Goal: Task Accomplishment & Management: Manage account settings

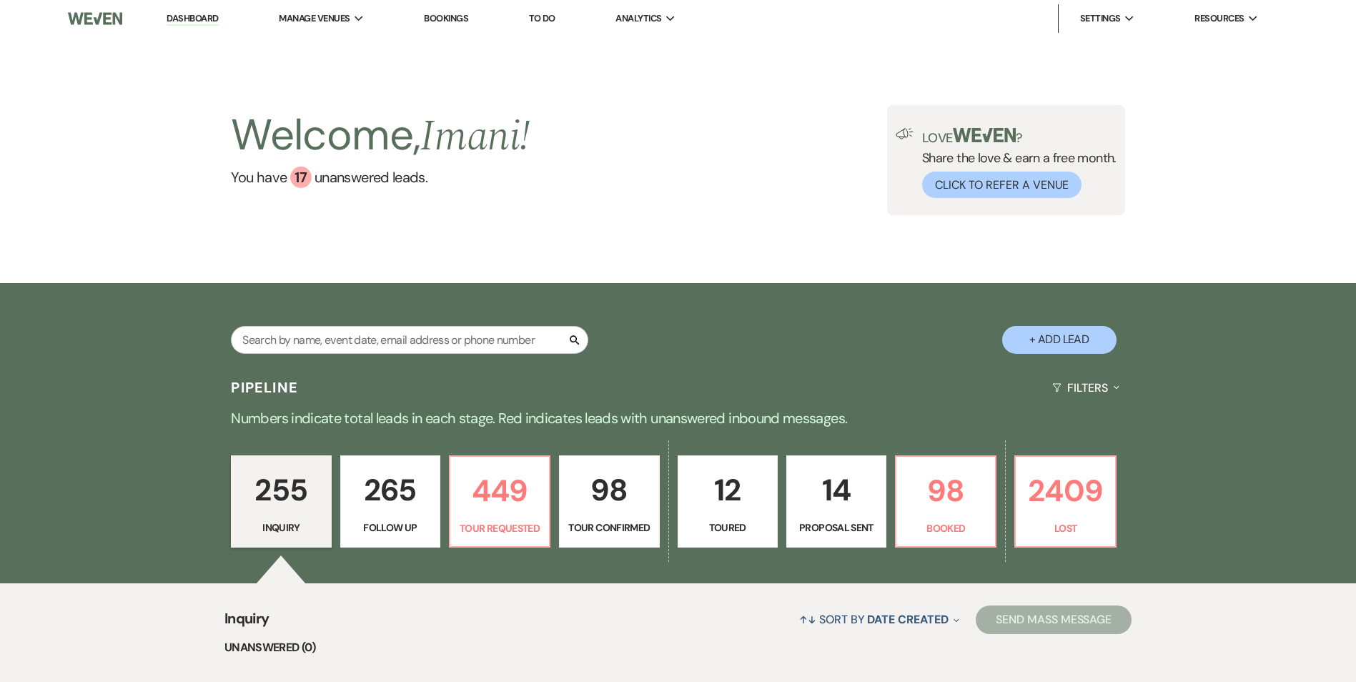
click at [447, 23] on link "Bookings" at bounding box center [446, 18] width 44 height 12
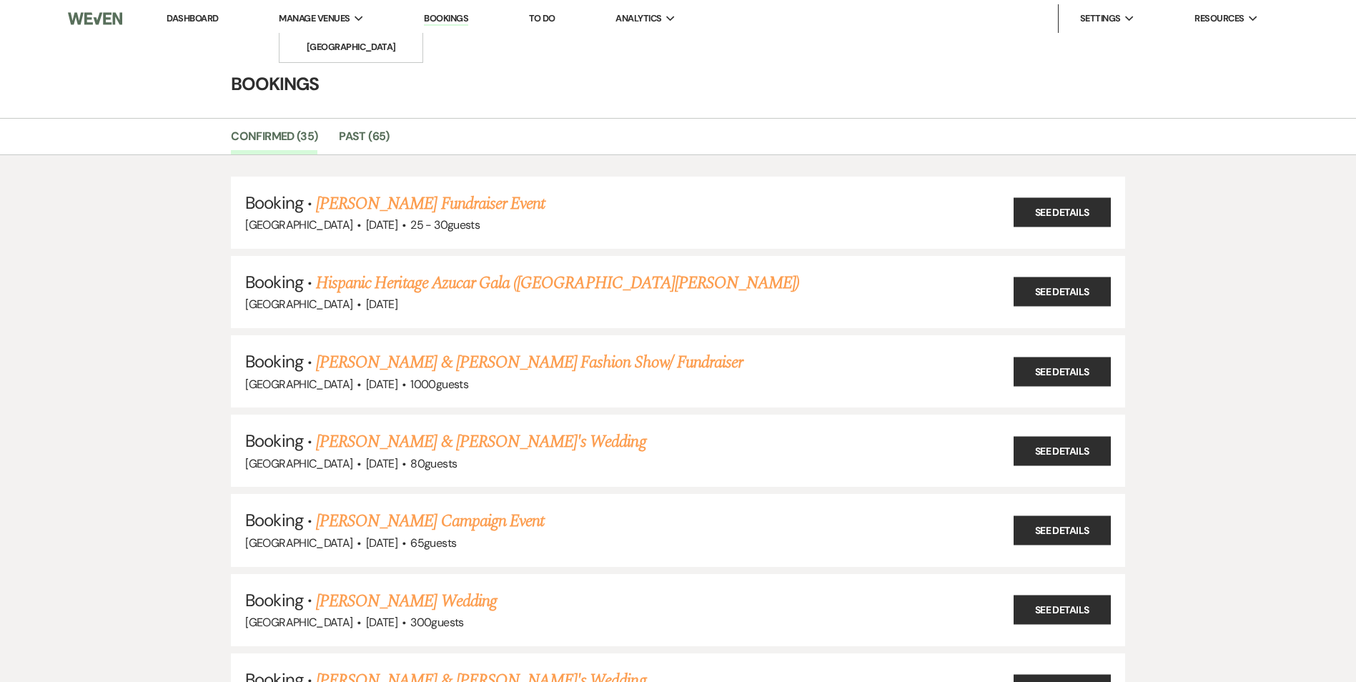
click at [324, 26] on span "Manage Venues" at bounding box center [314, 18] width 71 height 14
click at [328, 51] on li "[GEOGRAPHIC_DATA]" at bounding box center [351, 47] width 129 height 14
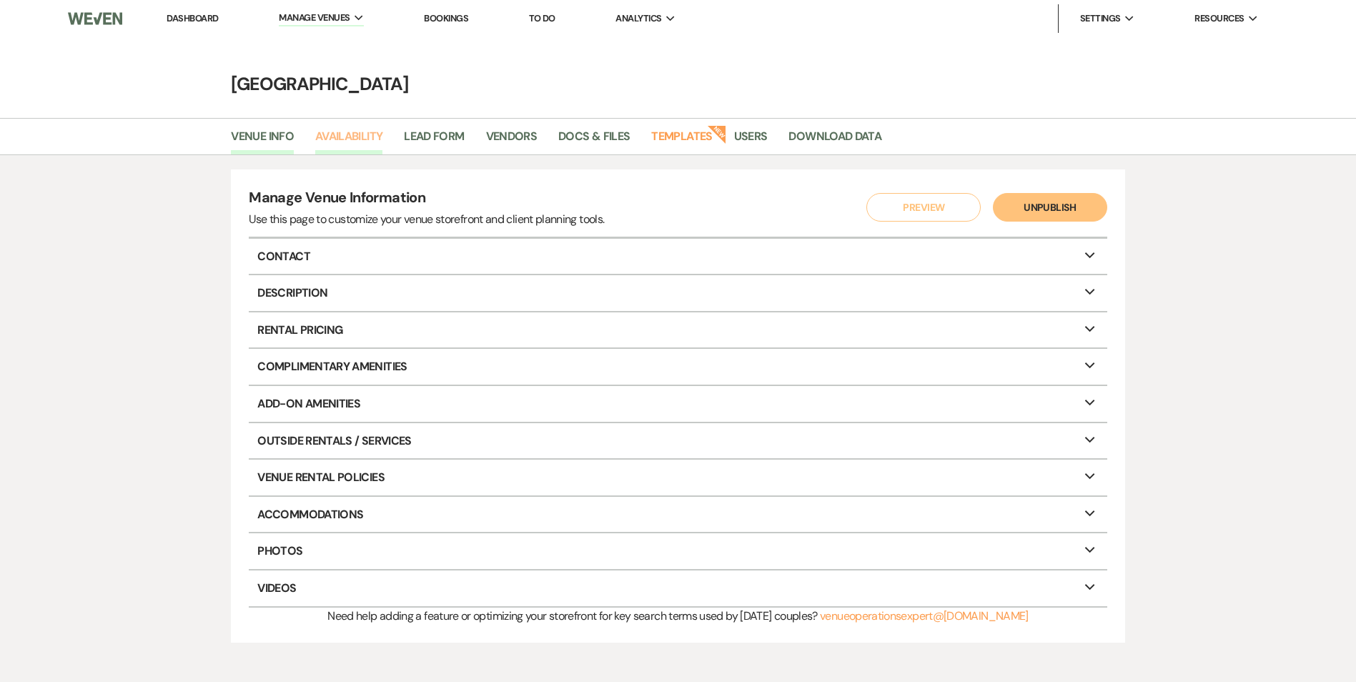
click at [367, 129] on link "Availability" at bounding box center [348, 140] width 67 height 27
select select "2"
select select "2026"
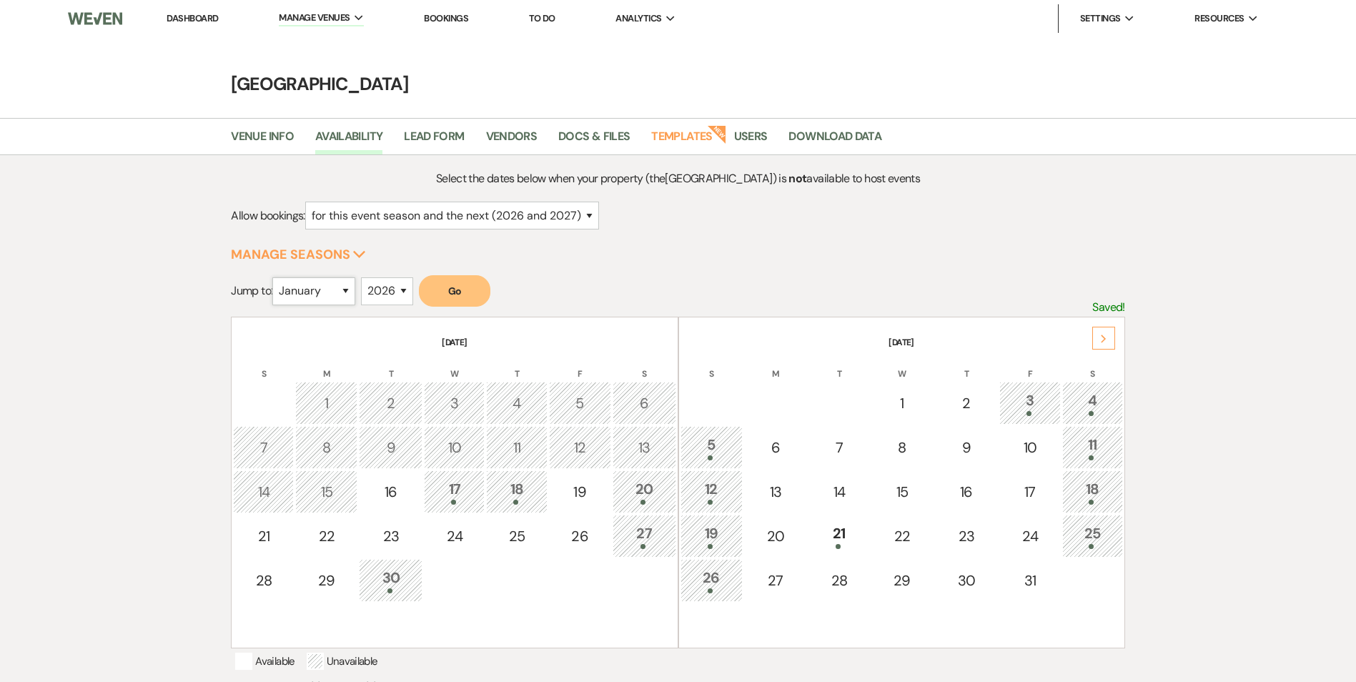
click at [345, 282] on select "January February March April May June July August September October November De…" at bounding box center [313, 291] width 83 height 28
select select "2"
click at [276, 277] on select "January February March April May June July August September October November De…" at bounding box center [313, 291] width 83 height 28
click at [452, 293] on button "Go" at bounding box center [454, 290] width 71 height 31
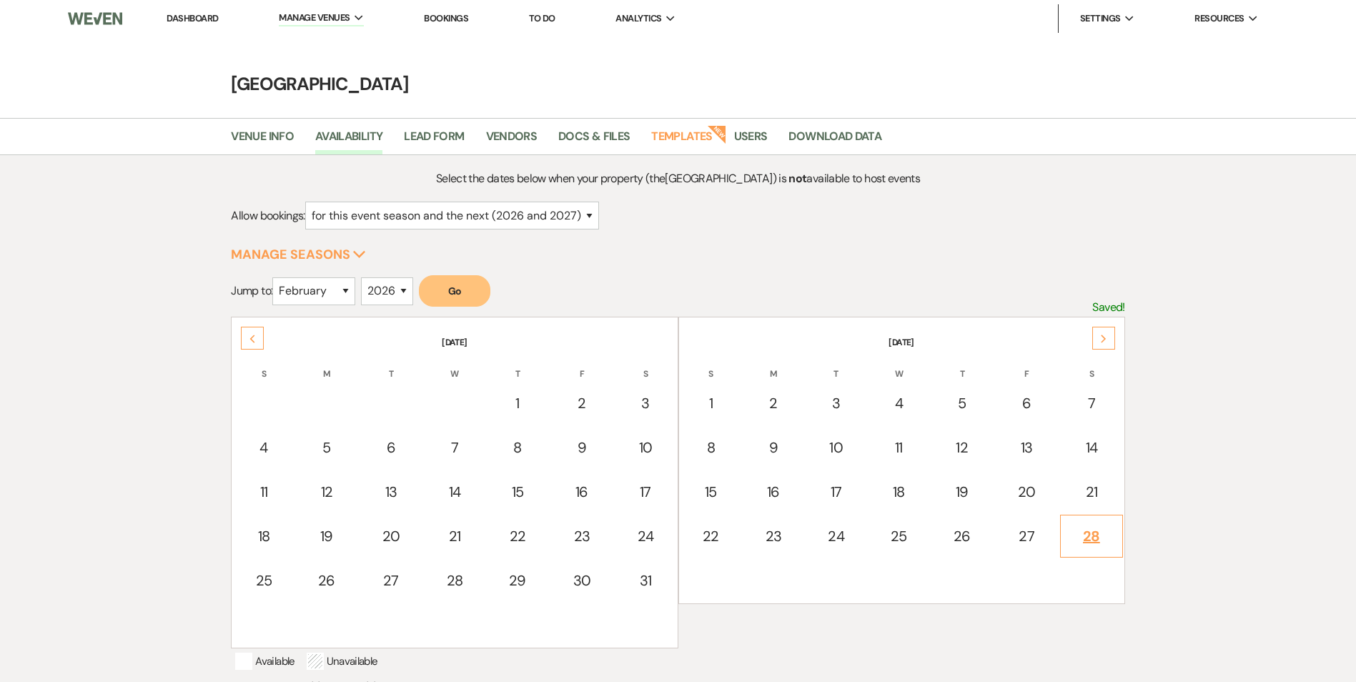
click at [1119, 545] on td "28" at bounding box center [1091, 536] width 63 height 43
select select "other"
select select "false"
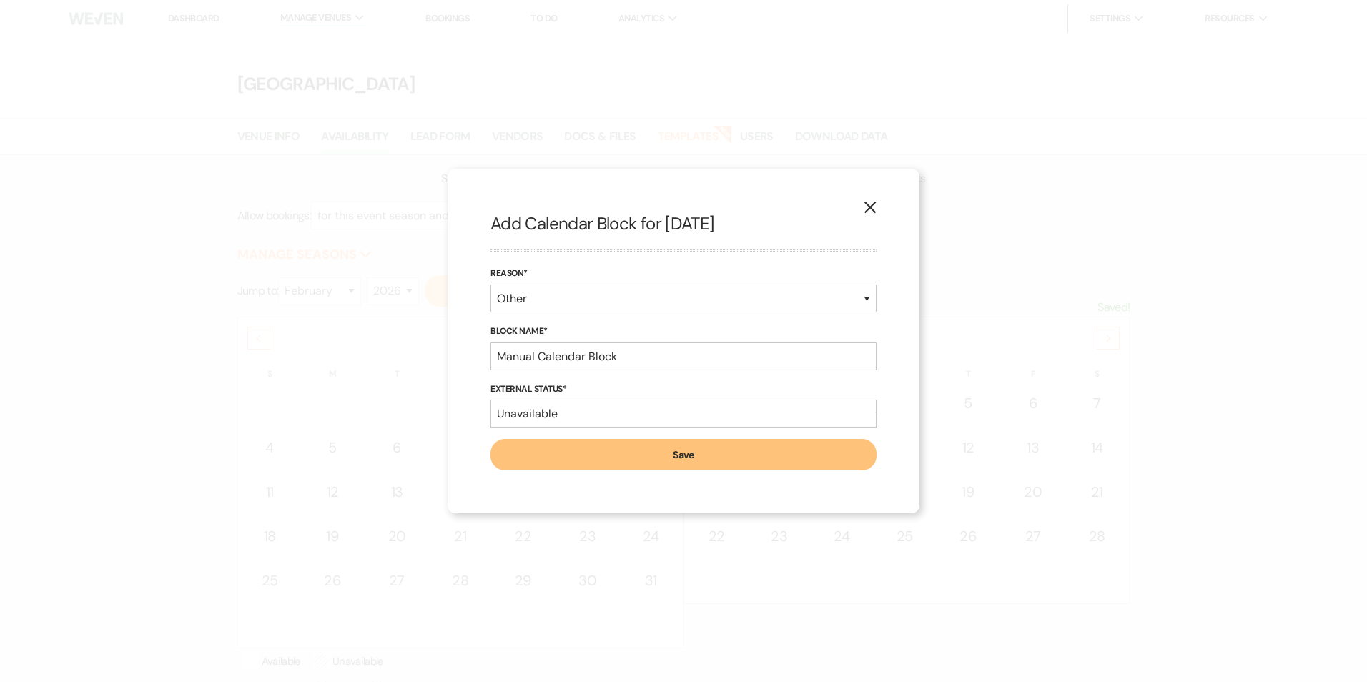
click at [876, 204] on icon "X" at bounding box center [869, 207] width 13 height 13
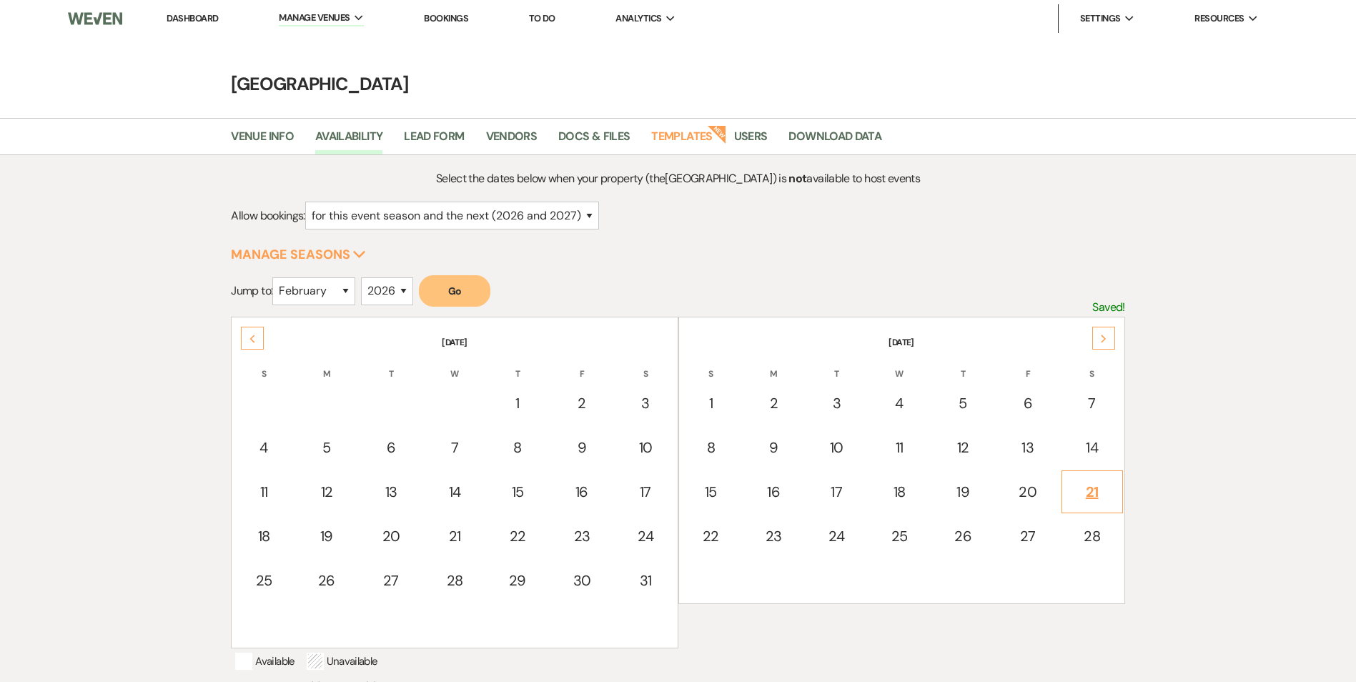
click at [1084, 479] on td "21" at bounding box center [1091, 491] width 61 height 43
select select "other"
select select "false"
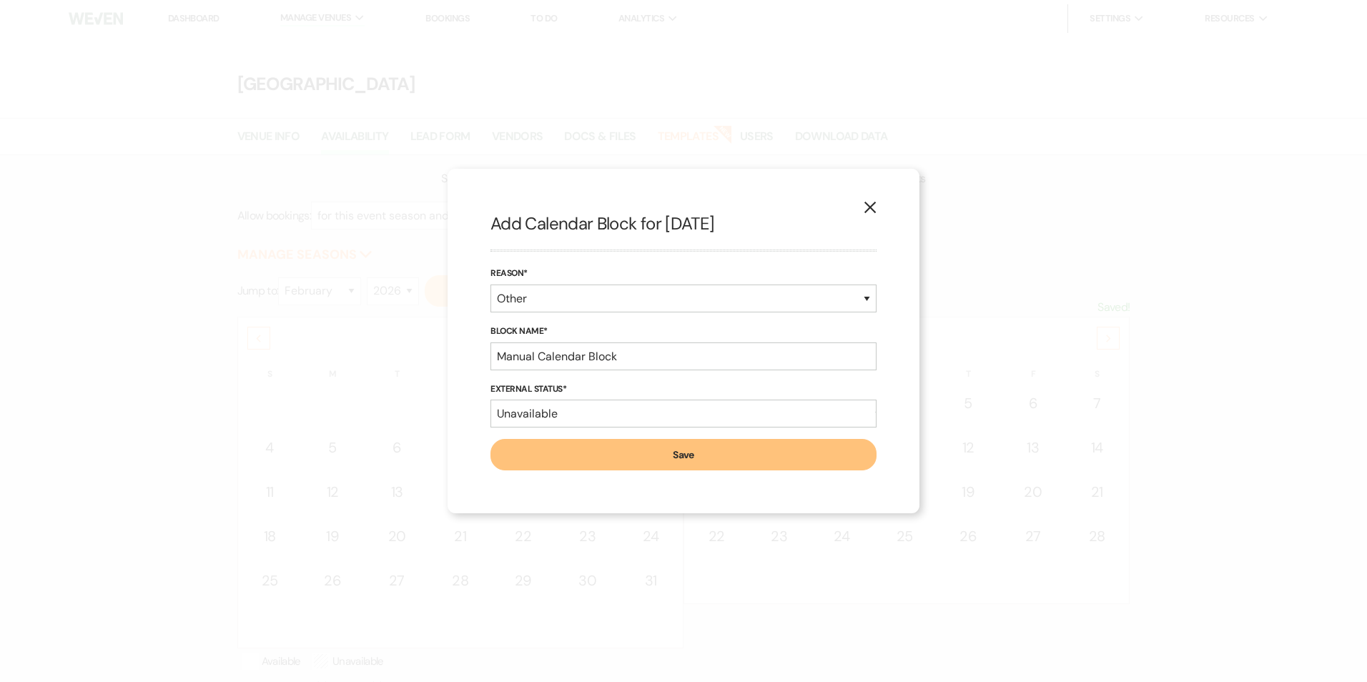
click at [873, 219] on button "X" at bounding box center [869, 206] width 21 height 25
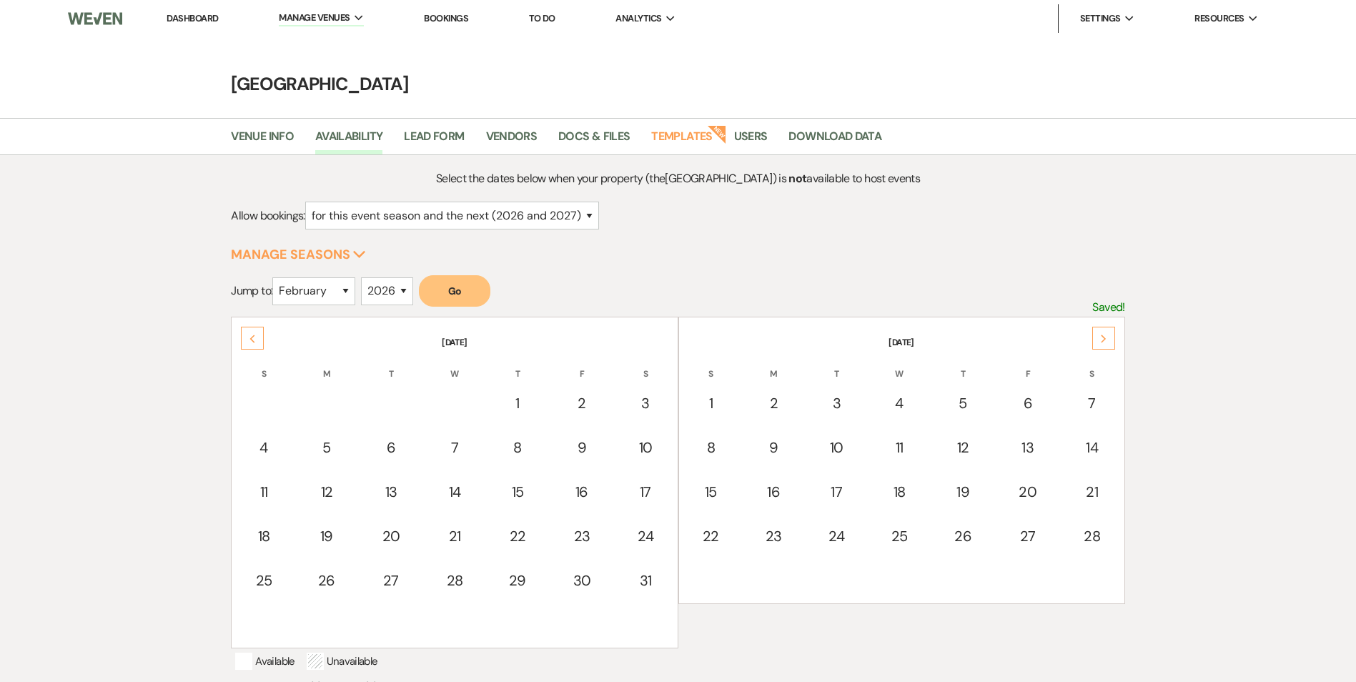
click at [1097, 338] on div "Next" at bounding box center [1103, 338] width 23 height 23
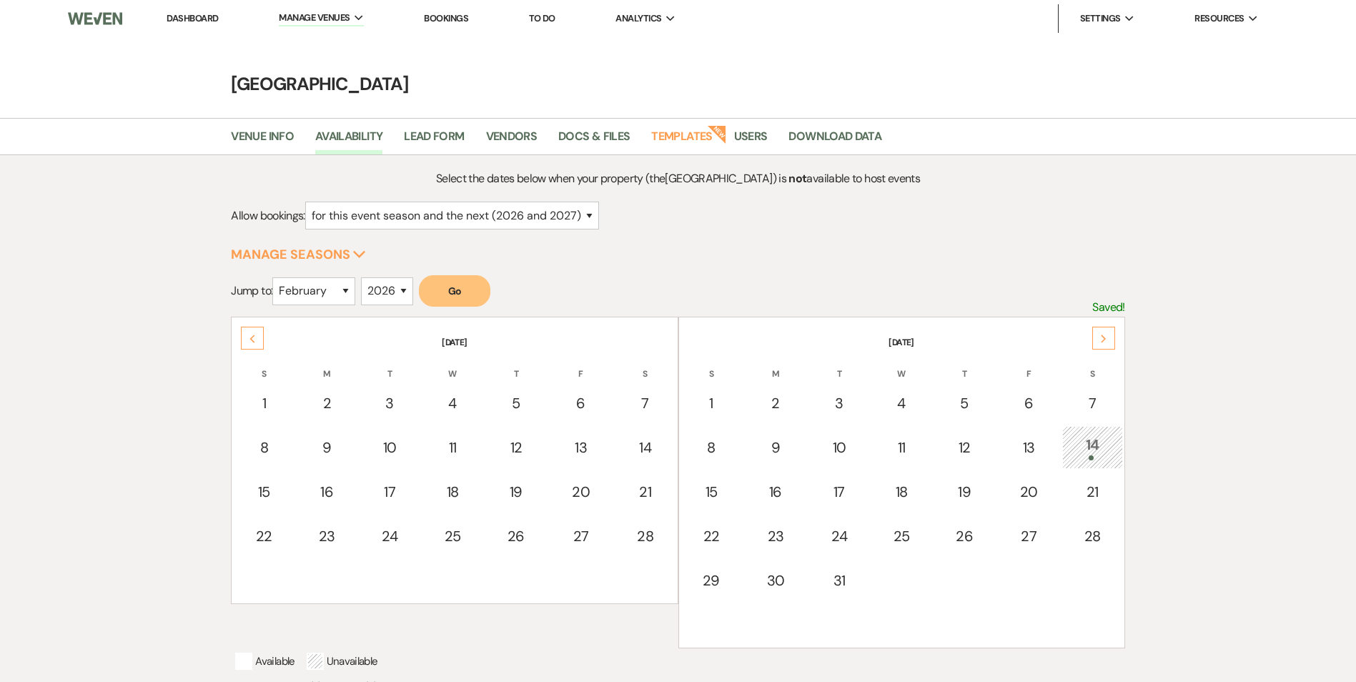
click at [1097, 338] on div "Next" at bounding box center [1103, 338] width 23 height 23
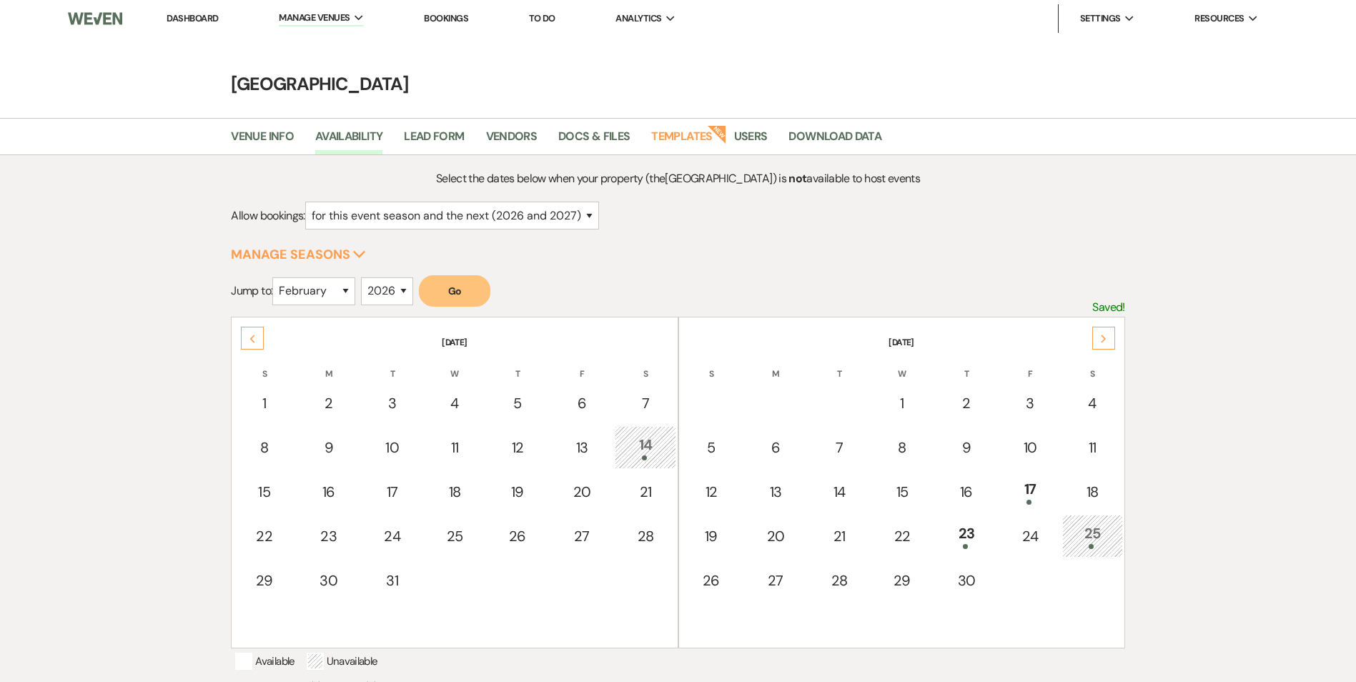
click at [257, 335] on div "Previous" at bounding box center [252, 338] width 23 height 23
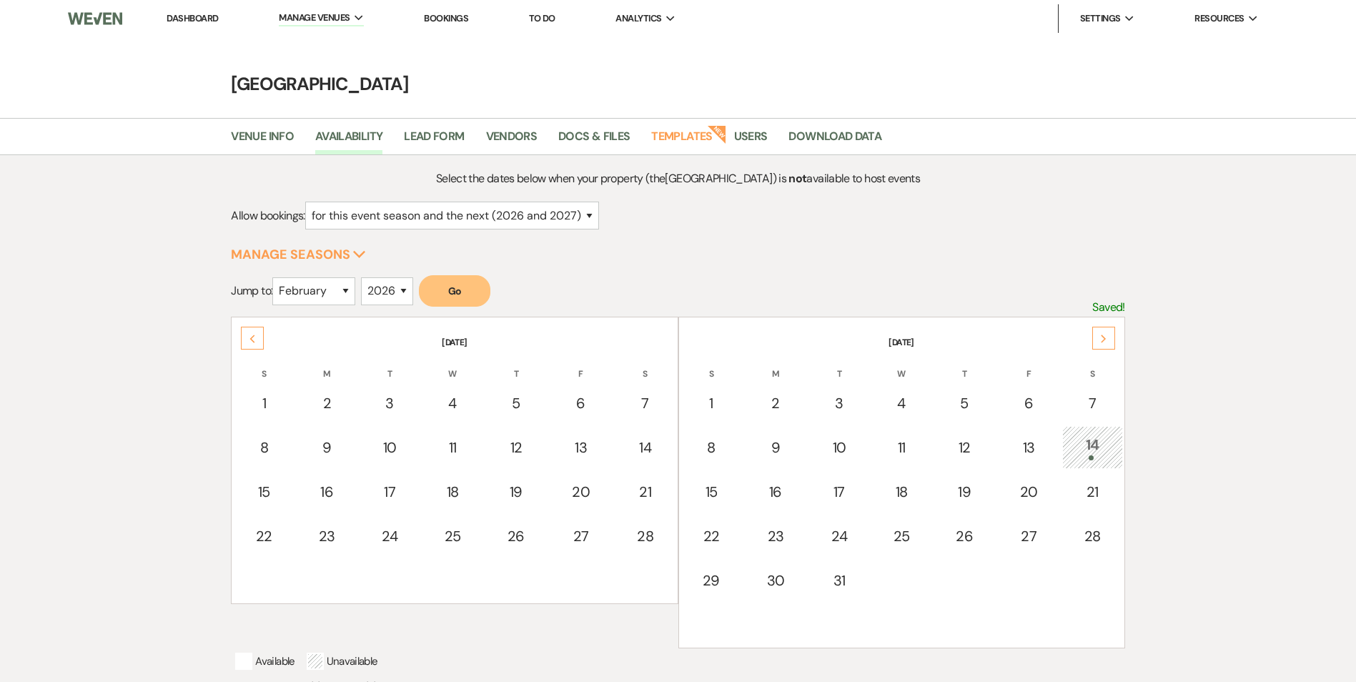
click at [253, 346] on div "Previous" at bounding box center [252, 338] width 23 height 23
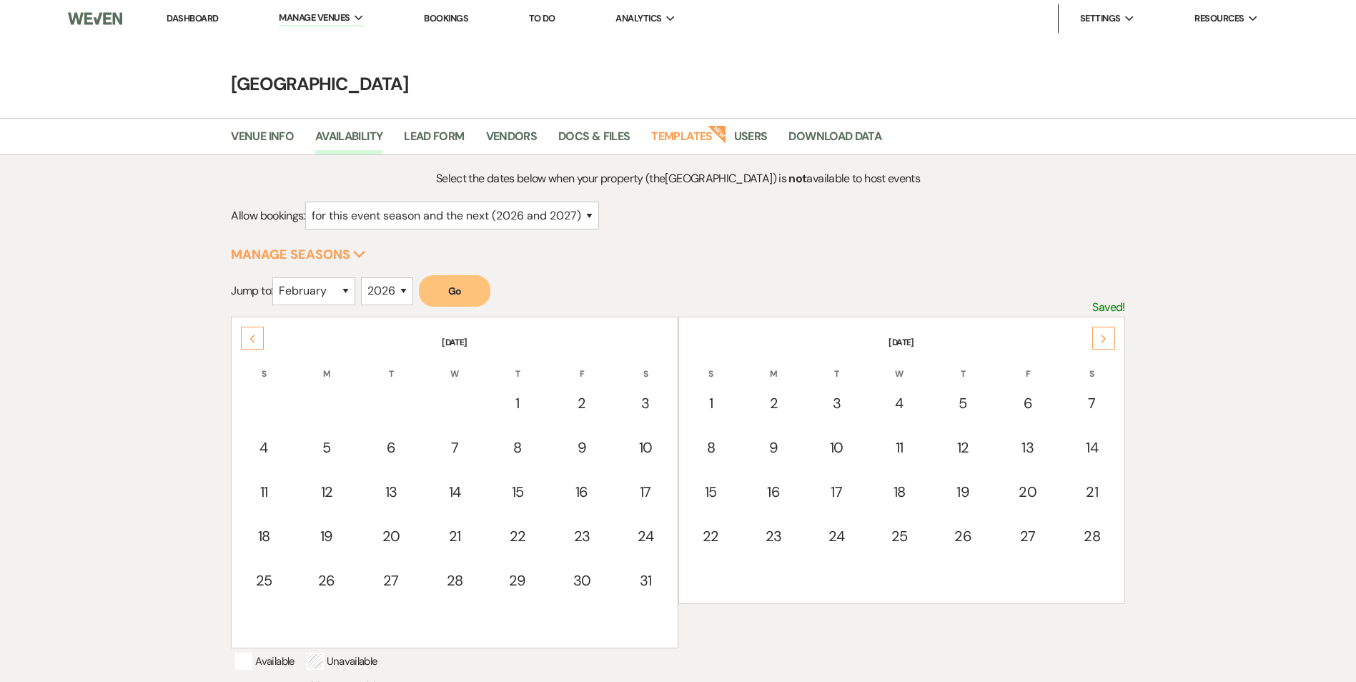
click at [1109, 332] on div "Next" at bounding box center [1103, 338] width 23 height 23
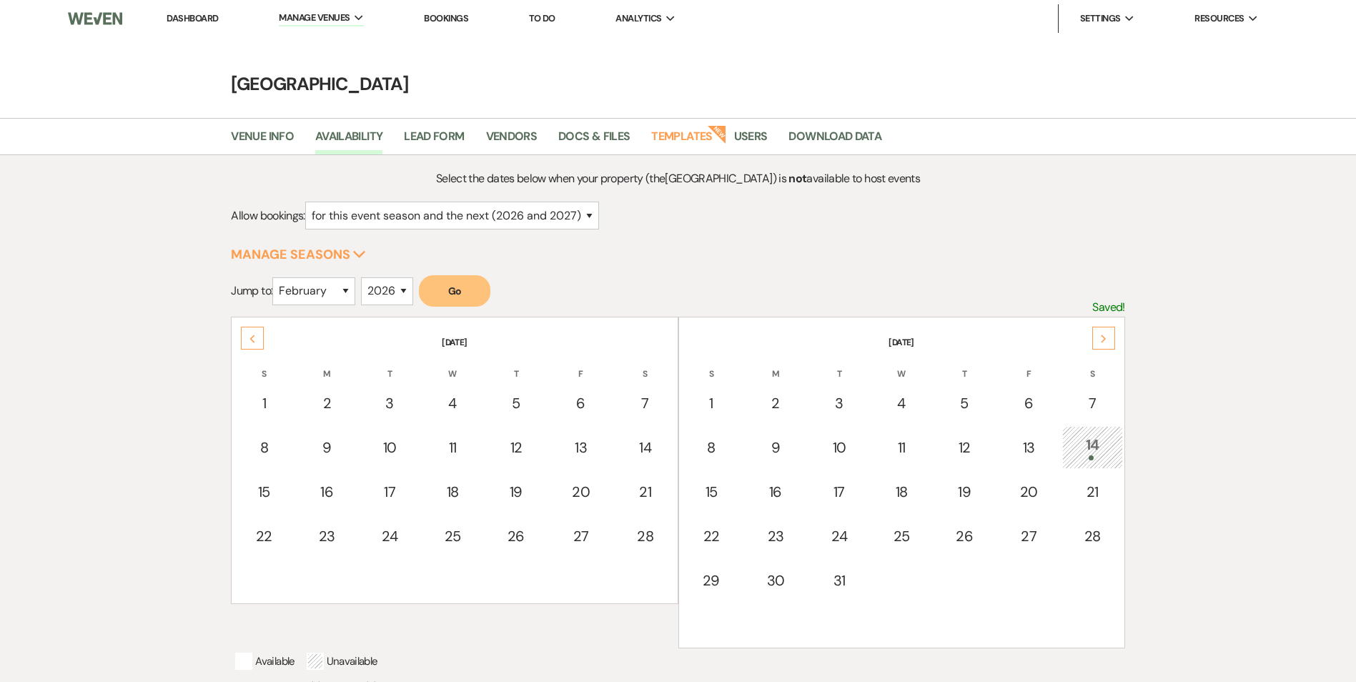
click at [252, 341] on icon "Previous" at bounding box center [252, 339] width 7 height 9
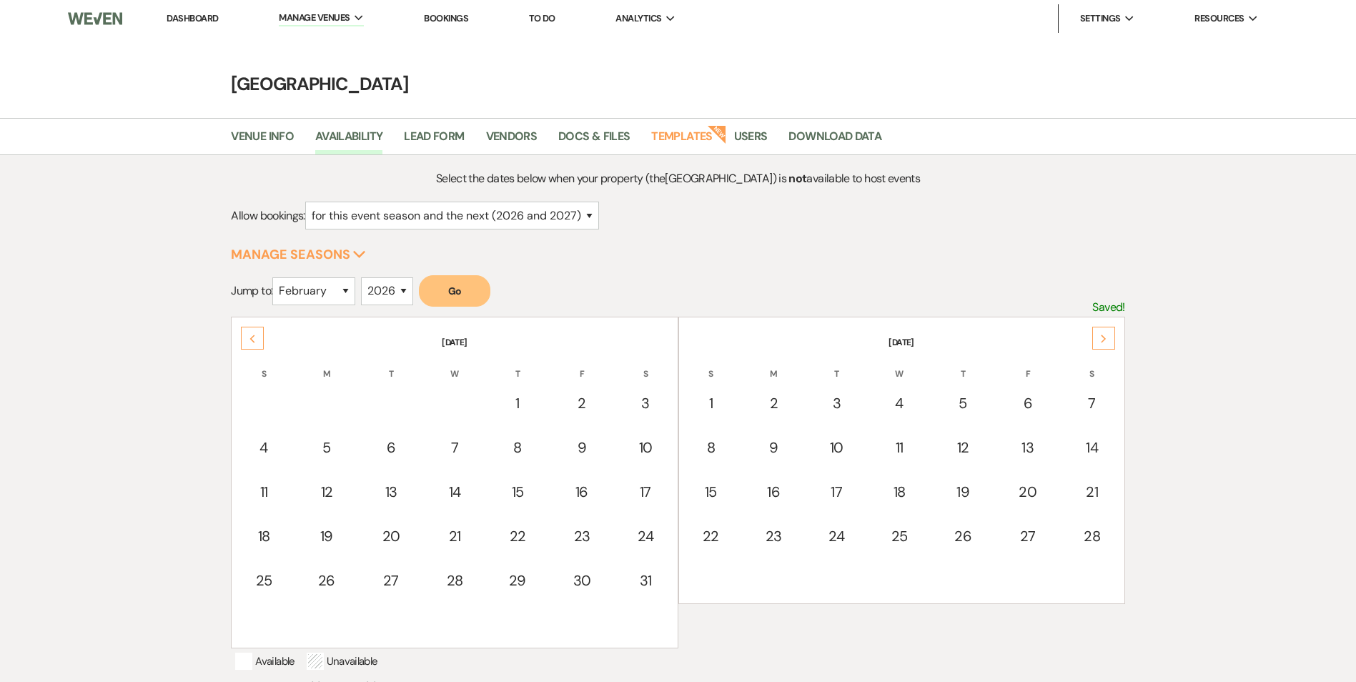
click at [1107, 345] on div "Next" at bounding box center [1103, 338] width 23 height 23
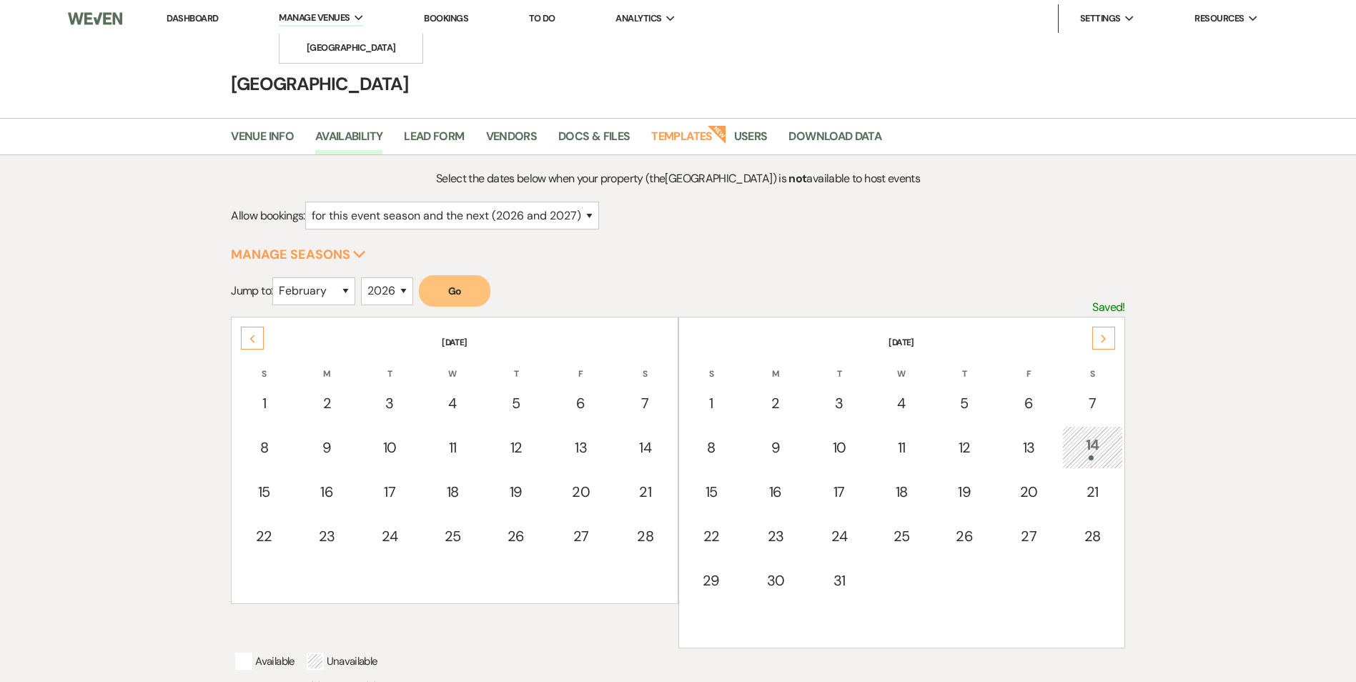
click at [322, 22] on span "Manage Venues" at bounding box center [314, 18] width 71 height 14
click at [327, 69] on main "[GEOGRAPHIC_DATA] Venue Info Availability Lead Form Vendors Docs & Files Templa…" at bounding box center [678, 431] width 1356 height 788
click at [335, 49] on main "[GEOGRAPHIC_DATA] Venue Info Availability Lead Form Vendors Docs & Files Templa…" at bounding box center [678, 431] width 1356 height 788
click at [360, 128] on link "Availability" at bounding box center [348, 140] width 67 height 27
click at [1112, 339] on div "Next" at bounding box center [1103, 338] width 23 height 23
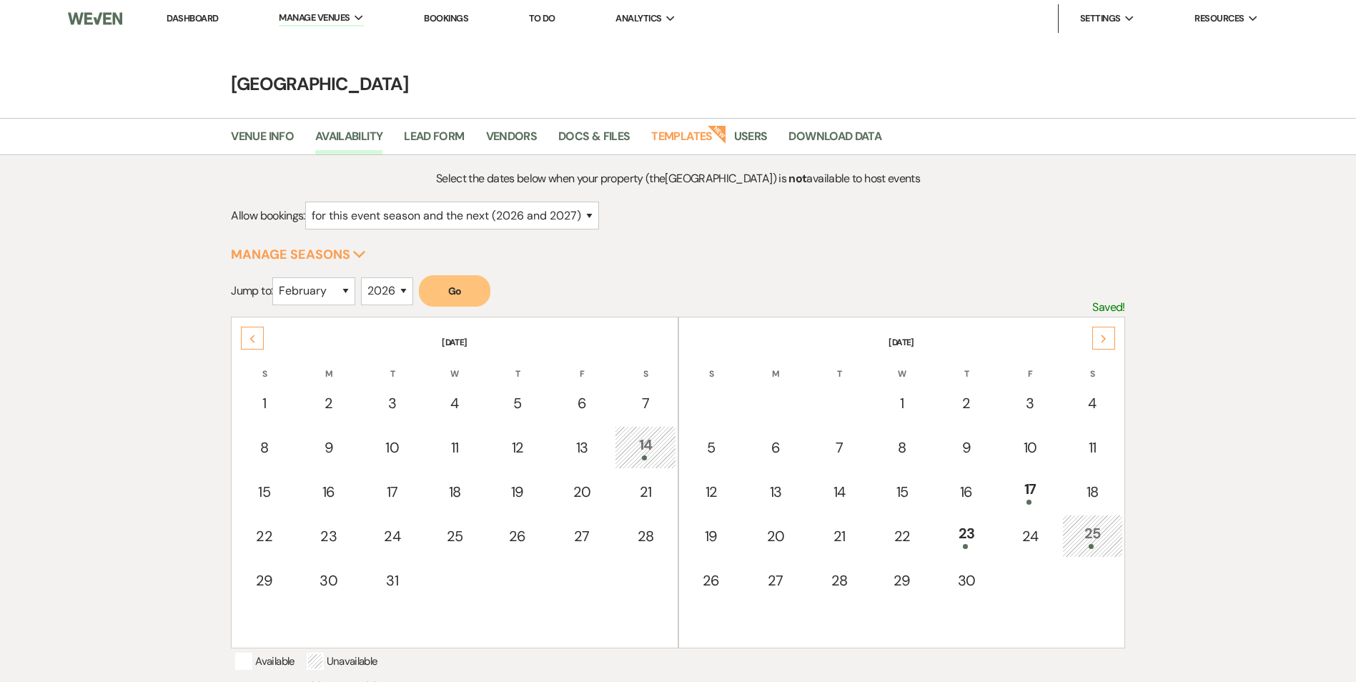
click at [262, 343] on div "Previous" at bounding box center [252, 338] width 23 height 23
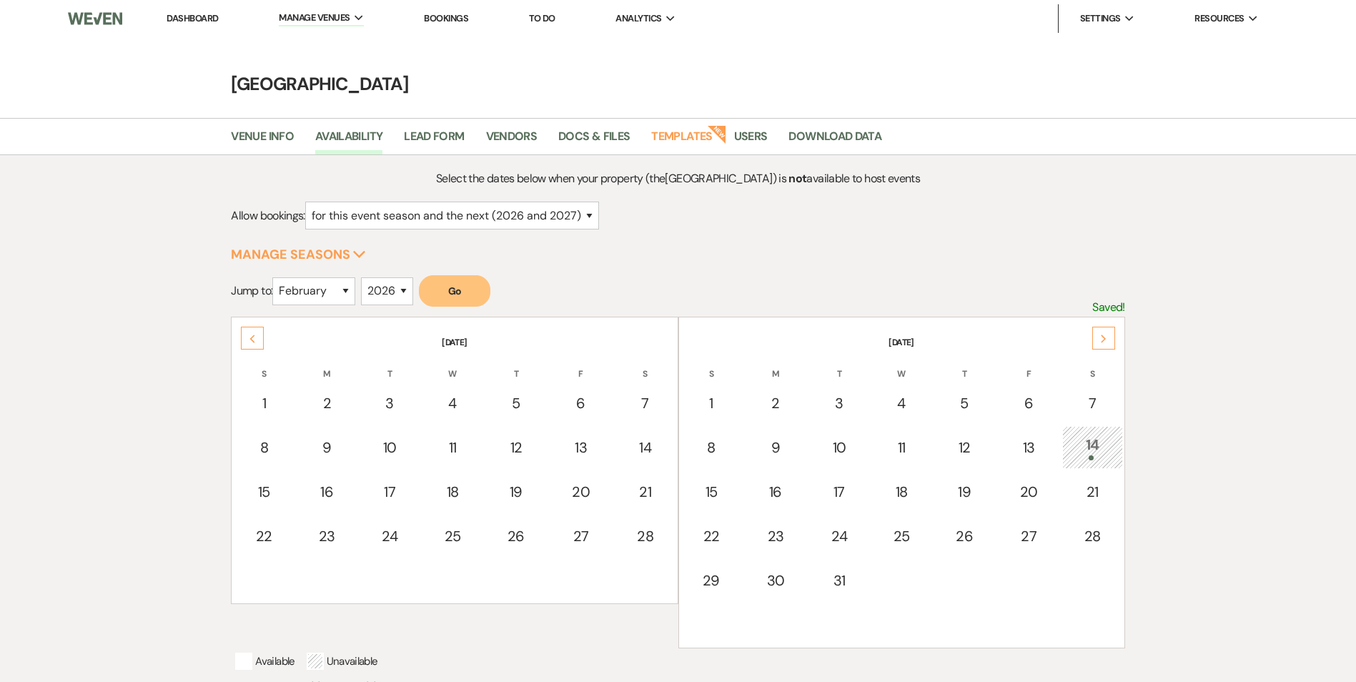
click at [262, 343] on div "Previous" at bounding box center [252, 338] width 23 height 23
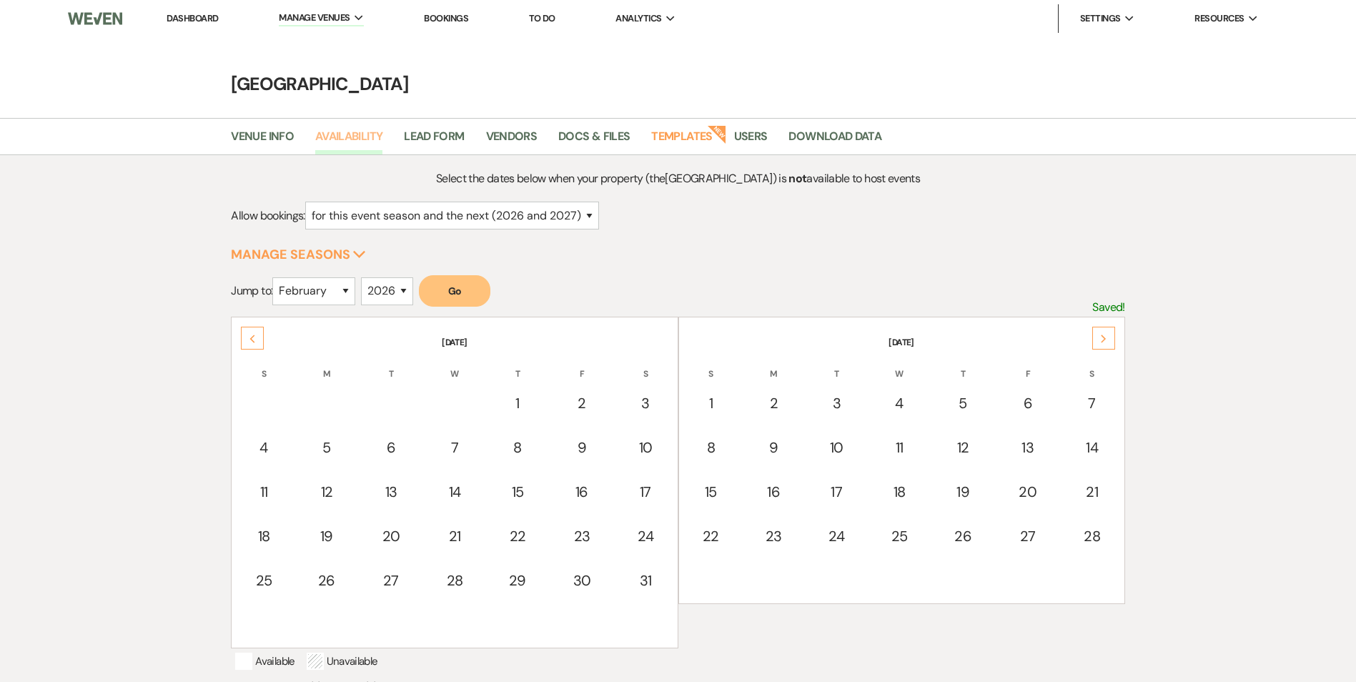
click at [350, 134] on link "Availability" at bounding box center [348, 140] width 67 height 27
click at [704, 279] on form "Jump to: January February March April May June July August September October No…" at bounding box center [677, 295] width 893 height 41
click at [530, 189] on div "Select the dates below when your property (the [GEOGRAPHIC_DATA] ) is not avail…" at bounding box center [677, 488] width 893 height 638
drag, startPoint x: 465, startPoint y: 179, endPoint x: 563, endPoint y: 164, distance: 98.4
click at [560, 162] on div "Select the dates below when your property (the [GEOGRAPHIC_DATA] ) is not avail…" at bounding box center [678, 490] width 1356 height 670
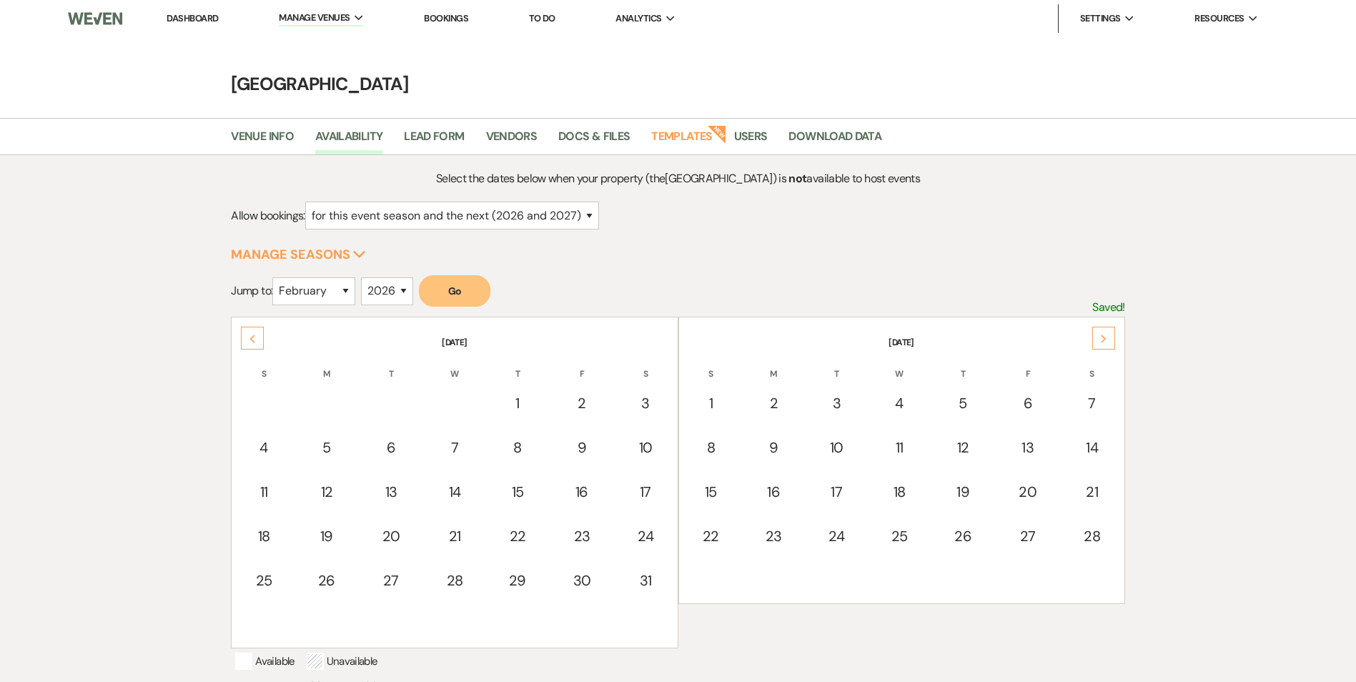
drag, startPoint x: 563, startPoint y: 164, endPoint x: 596, endPoint y: 172, distance: 34.5
click at [596, 172] on p "Select the dates below when your property (the [GEOGRAPHIC_DATA] ) is not avail…" at bounding box center [678, 178] width 670 height 19
click at [788, 180] on strong "not" at bounding box center [797, 178] width 18 height 15
click at [440, 13] on link "Bookings" at bounding box center [446, 18] width 44 height 12
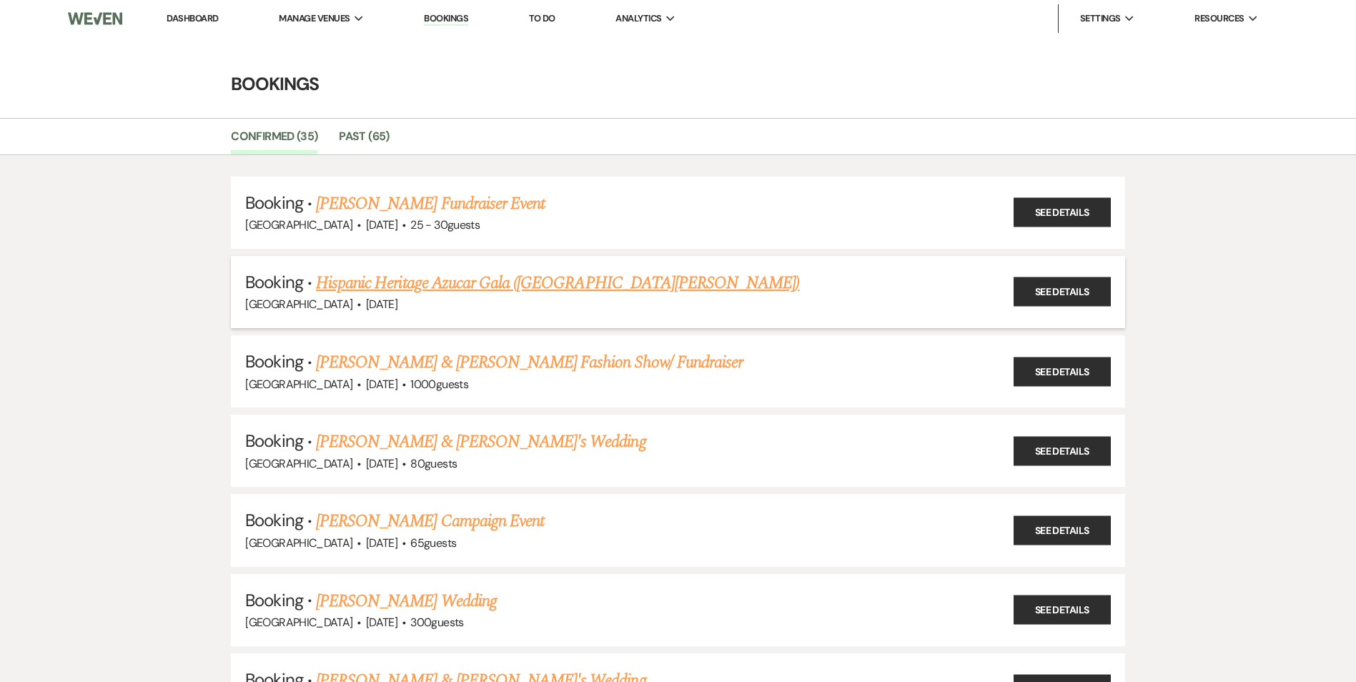
click at [420, 284] on link "Hispanic Heritage Azucar Gala ([GEOGRAPHIC_DATA][PERSON_NAME])" at bounding box center [557, 283] width 483 height 26
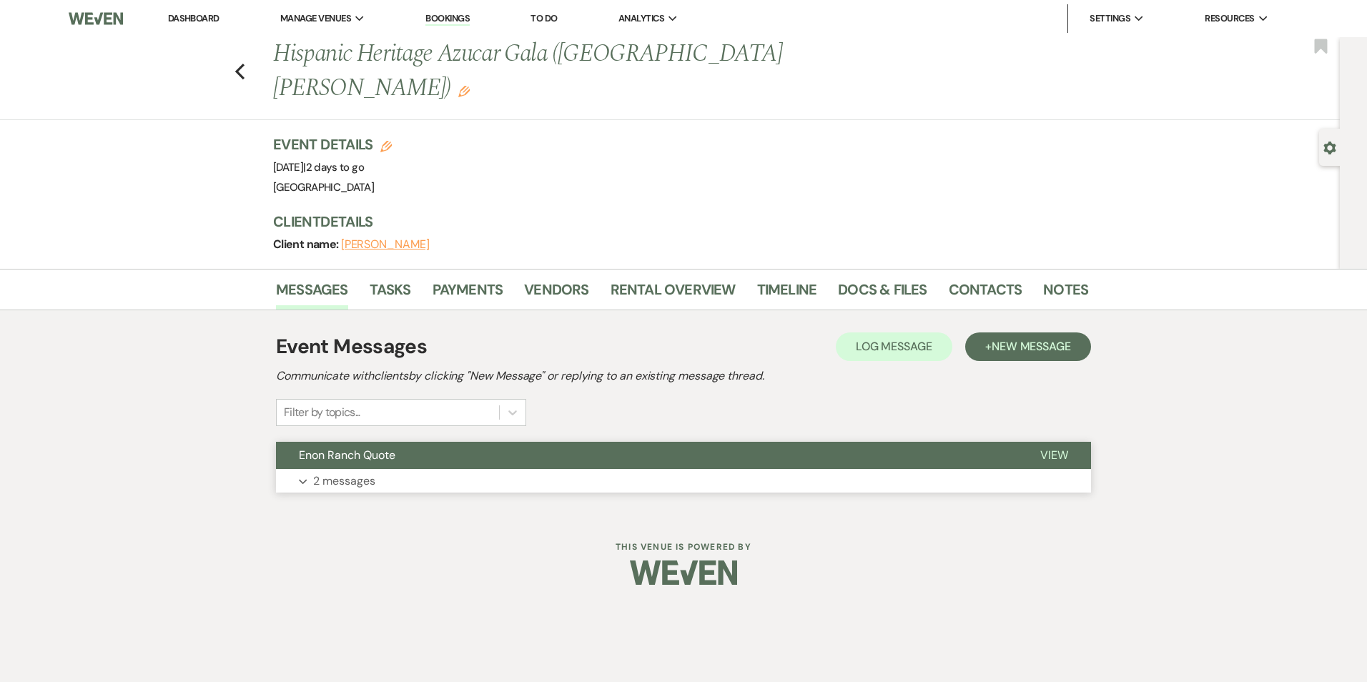
click at [515, 442] on button "Enon Ranch Quote" at bounding box center [646, 455] width 741 height 27
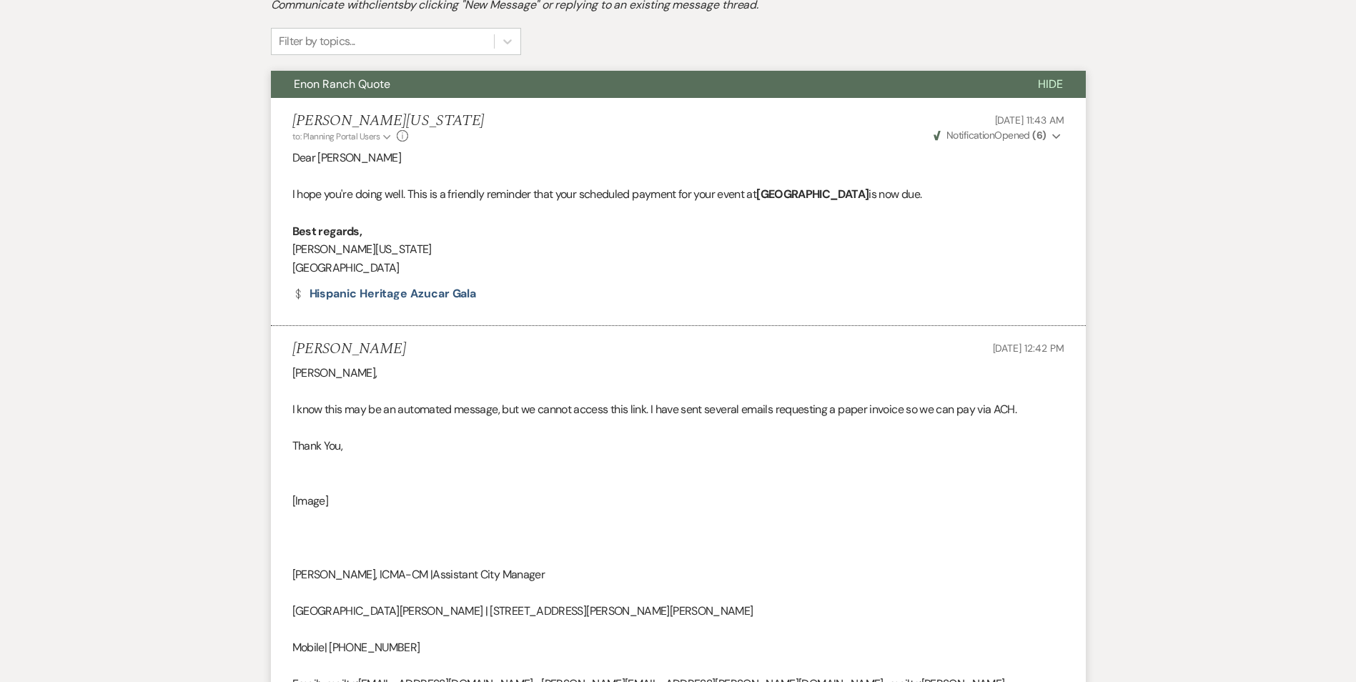
scroll to position [89, 0]
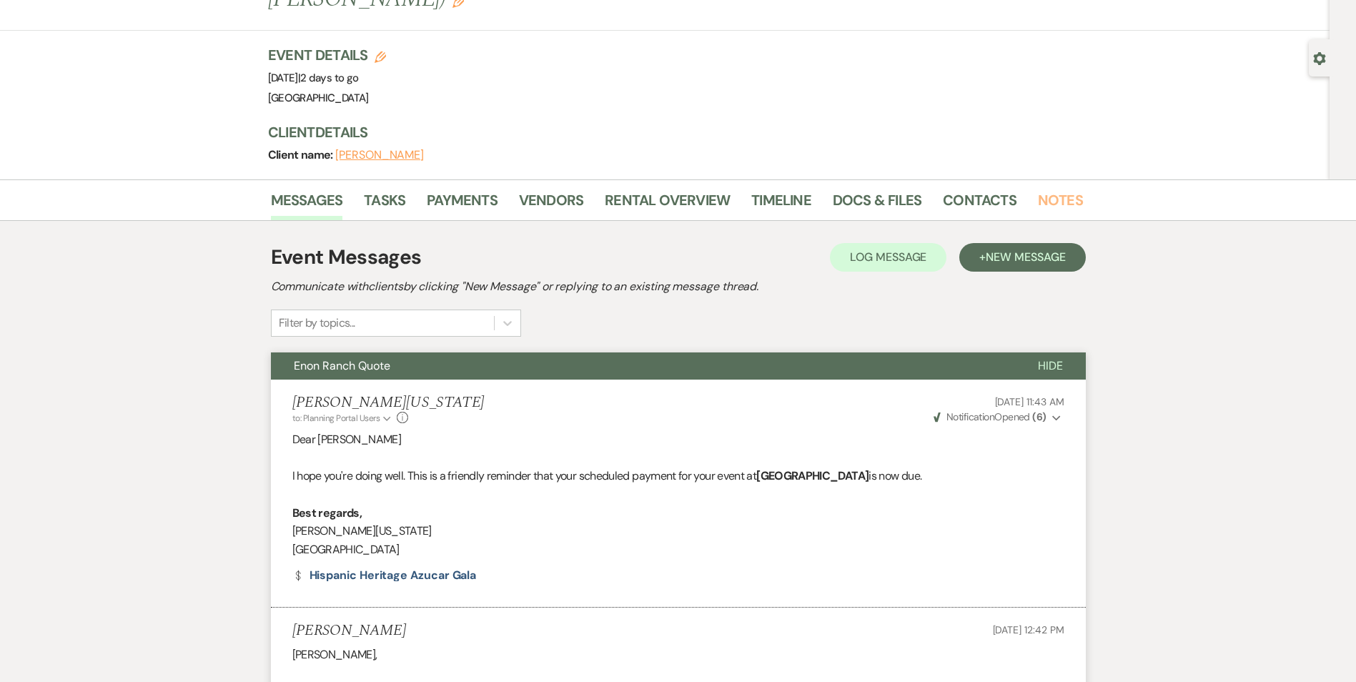
drag, startPoint x: 1056, startPoint y: 167, endPoint x: 1042, endPoint y: 169, distance: 13.7
click at [1055, 189] on link "Notes" at bounding box center [1060, 204] width 45 height 31
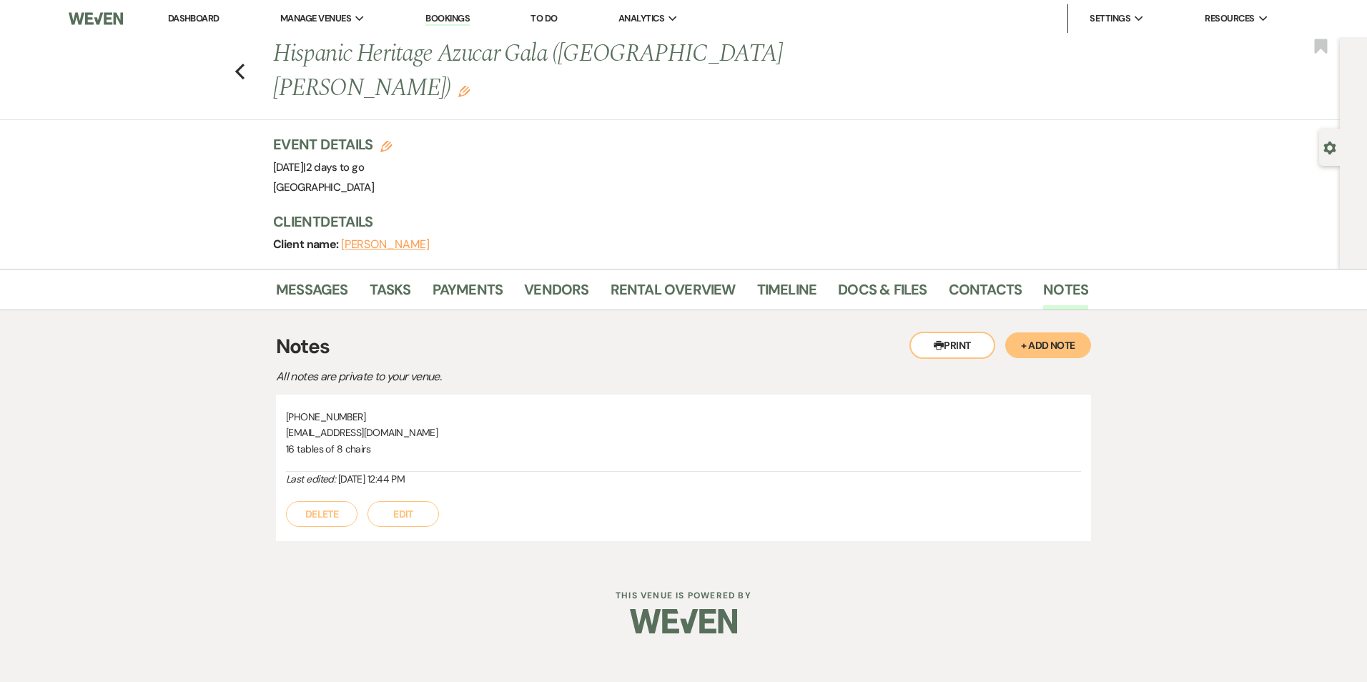
click at [357, 409] on p "[PHONE_NUMBER]" at bounding box center [683, 417] width 795 height 16
drag, startPoint x: 397, startPoint y: 397, endPoint x: 272, endPoint y: 397, distance: 124.4
click at [272, 397] on div "Messages Tasks Payments Vendors Rental Overview Timeline Docs & Files Contacts …" at bounding box center [683, 416] width 1367 height 294
drag, startPoint x: 272, startPoint y: 397, endPoint x: 302, endPoint y: 404, distance: 30.2
copy p "[EMAIL_ADDRESS][DOMAIN_NAME]"
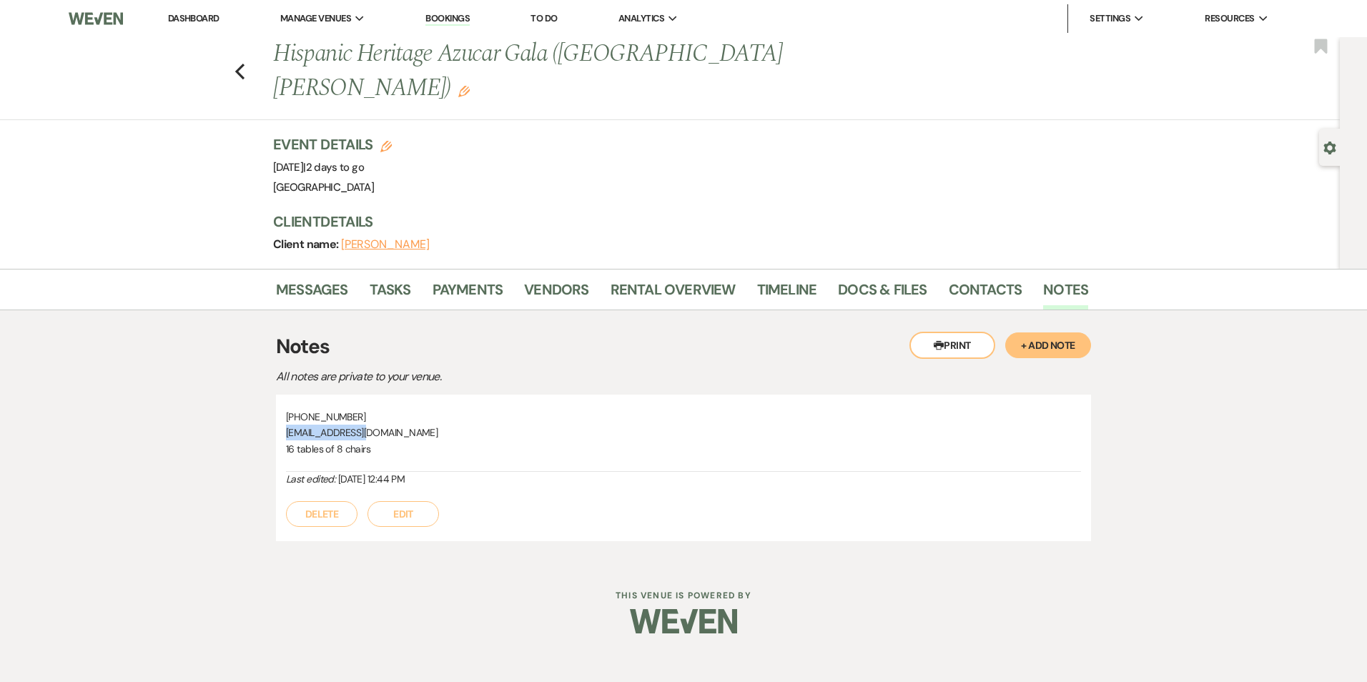
click at [457, 21] on link "Bookings" at bounding box center [447, 19] width 44 height 14
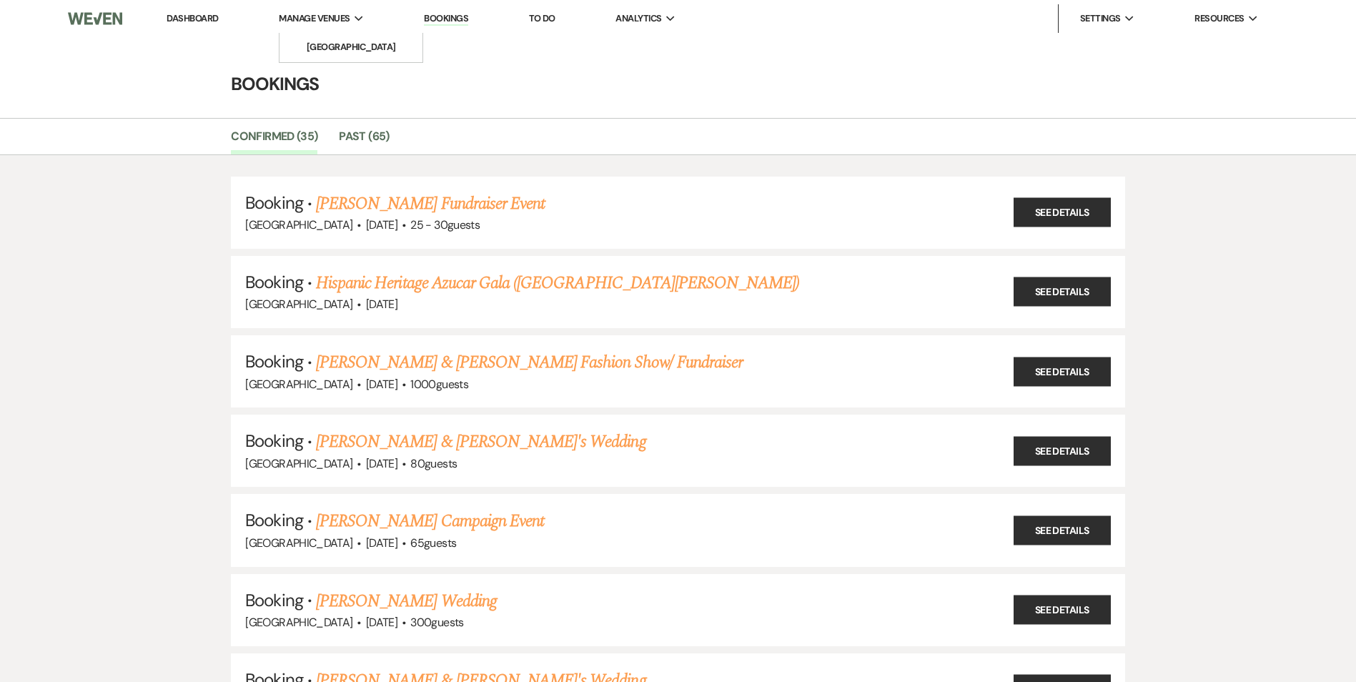
click at [322, 24] on span "Manage Venues" at bounding box center [314, 18] width 71 height 14
click at [329, 51] on li "[GEOGRAPHIC_DATA]" at bounding box center [351, 47] width 129 height 14
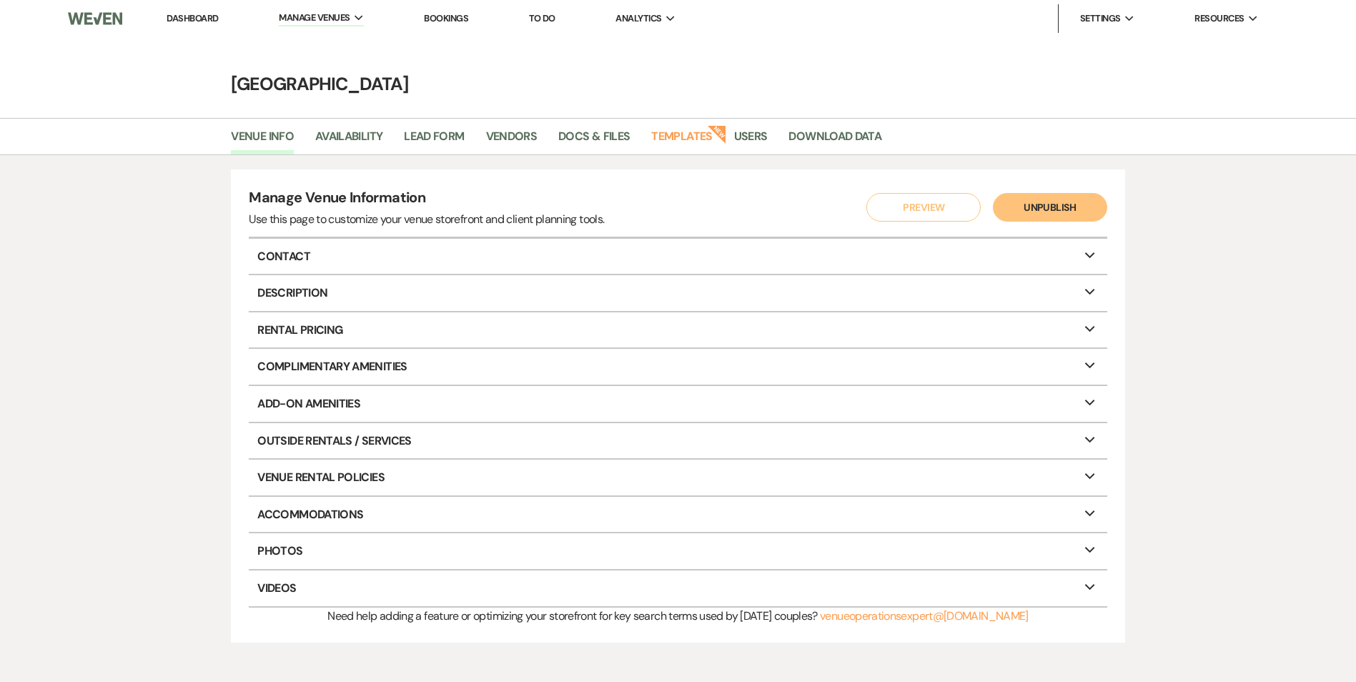
drag, startPoint x: 207, startPoint y: 18, endPoint x: 199, endPoint y: 14, distance: 8.3
click at [206, 18] on link "Dashboard" at bounding box center [192, 18] width 51 height 12
click at [199, 14] on link "Dashboard" at bounding box center [192, 18] width 51 height 12
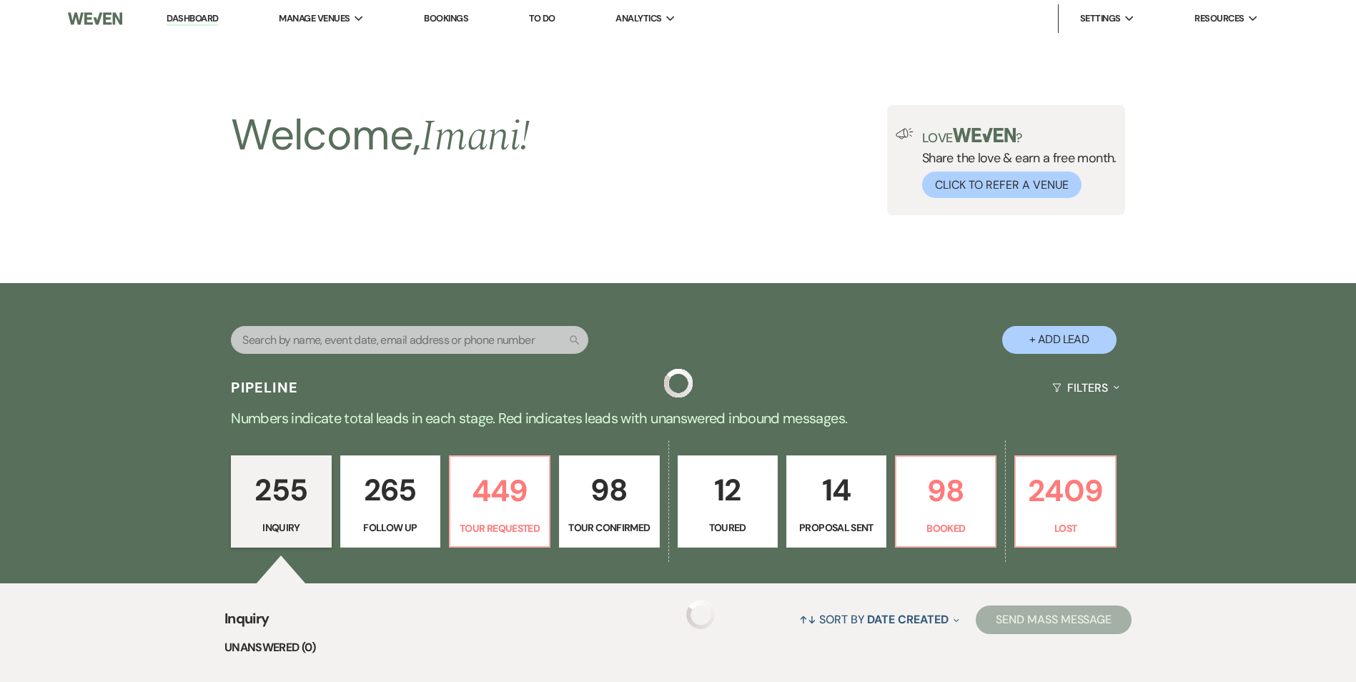
click at [197, 24] on link "Dashboard" at bounding box center [192, 19] width 51 height 14
click at [197, 13] on link "Dashboard" at bounding box center [192, 19] width 51 height 14
click at [450, 14] on link "Bookings" at bounding box center [446, 18] width 44 height 12
click at [450, 16] on link "Bookings" at bounding box center [446, 18] width 44 height 12
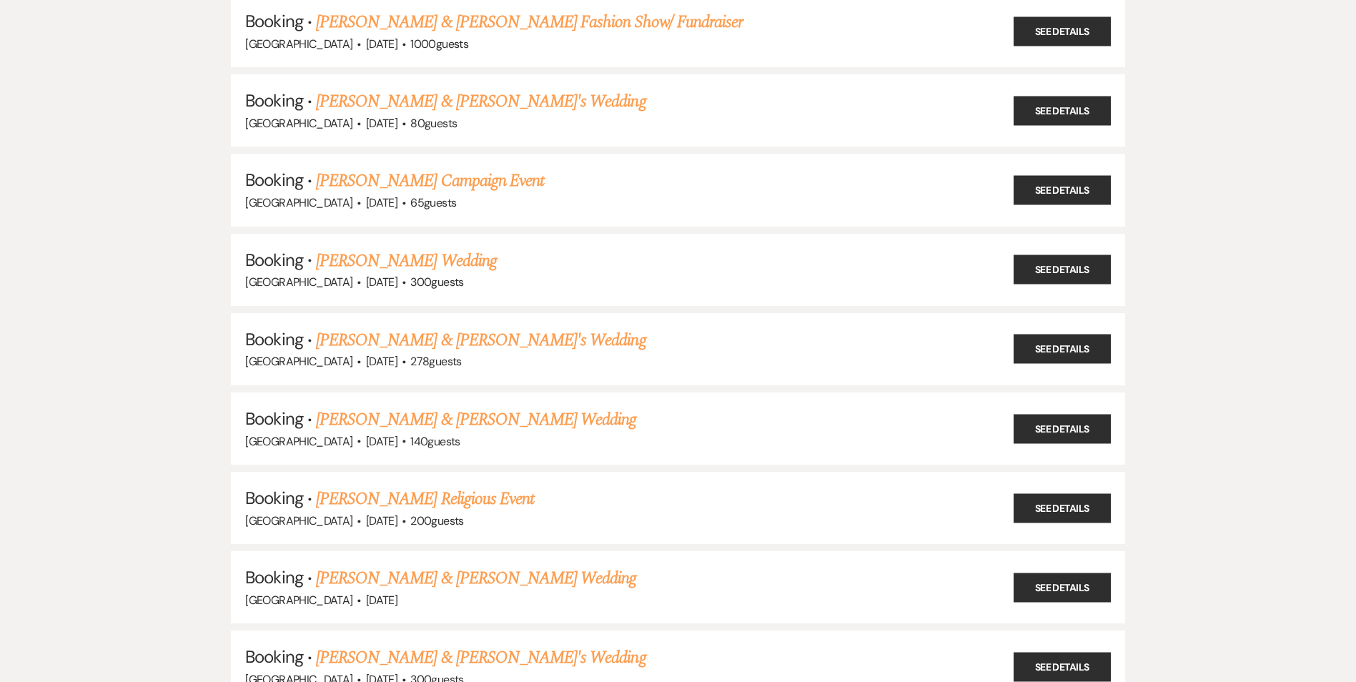
scroll to position [357, 0]
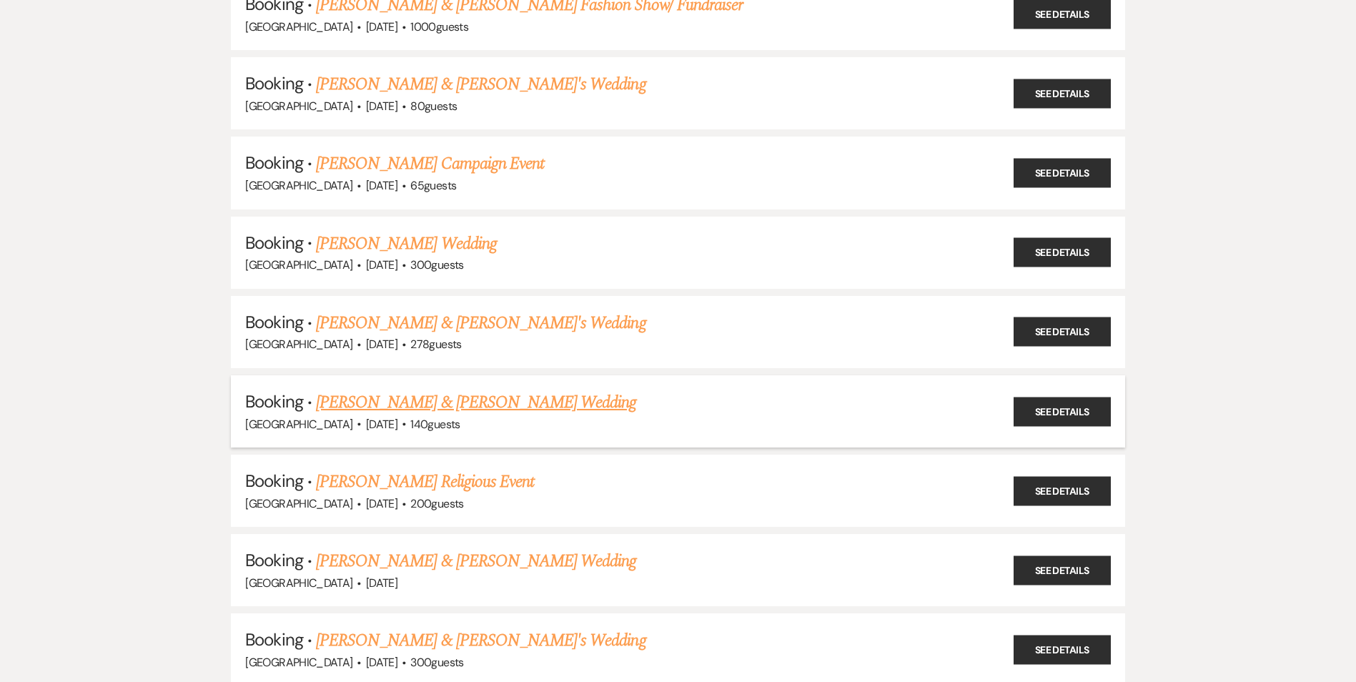
click at [363, 402] on link "[PERSON_NAME] & [PERSON_NAME] Wedding" at bounding box center [476, 403] width 320 height 26
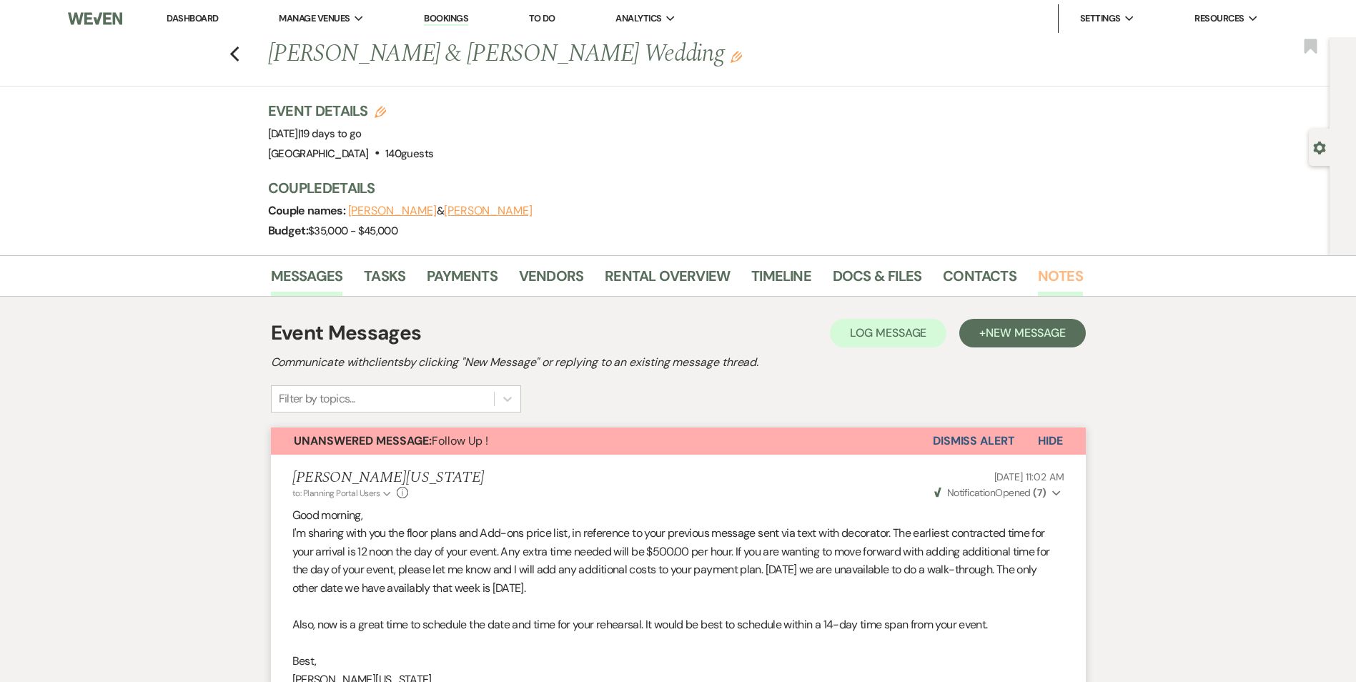
click at [1055, 279] on link "Notes" at bounding box center [1060, 279] width 45 height 31
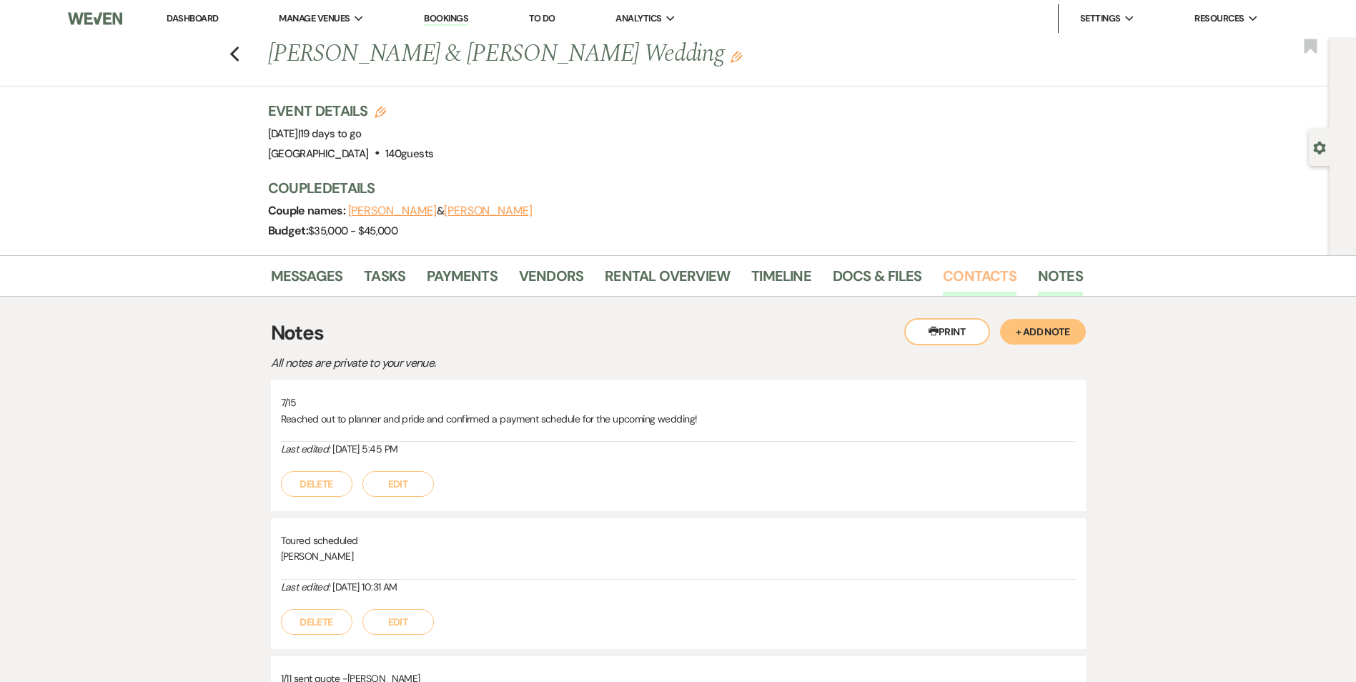
click at [961, 277] on link "Contacts" at bounding box center [980, 279] width 74 height 31
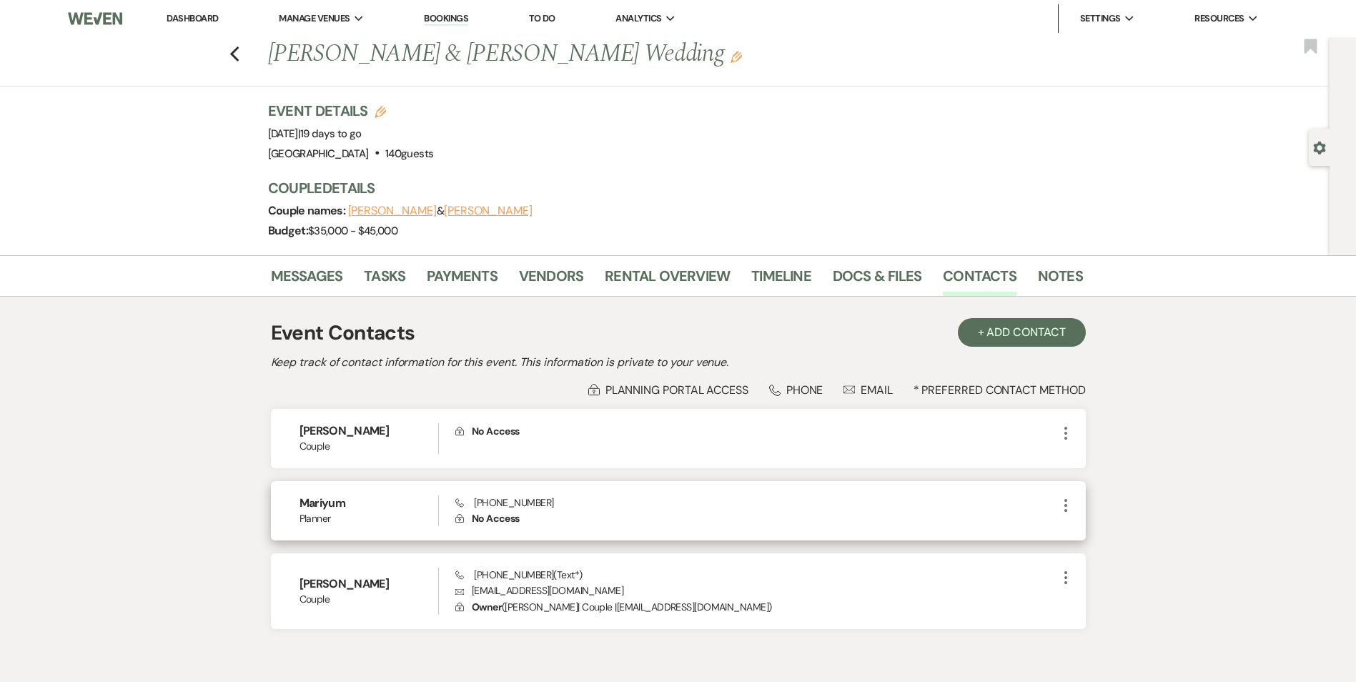
click at [590, 512] on p "Lock No Access" at bounding box center [755, 518] width 601 height 16
click at [1064, 508] on icon "More" at bounding box center [1065, 505] width 17 height 17
click at [1101, 540] on button "Pencil Edit" at bounding box center [1099, 533] width 85 height 24
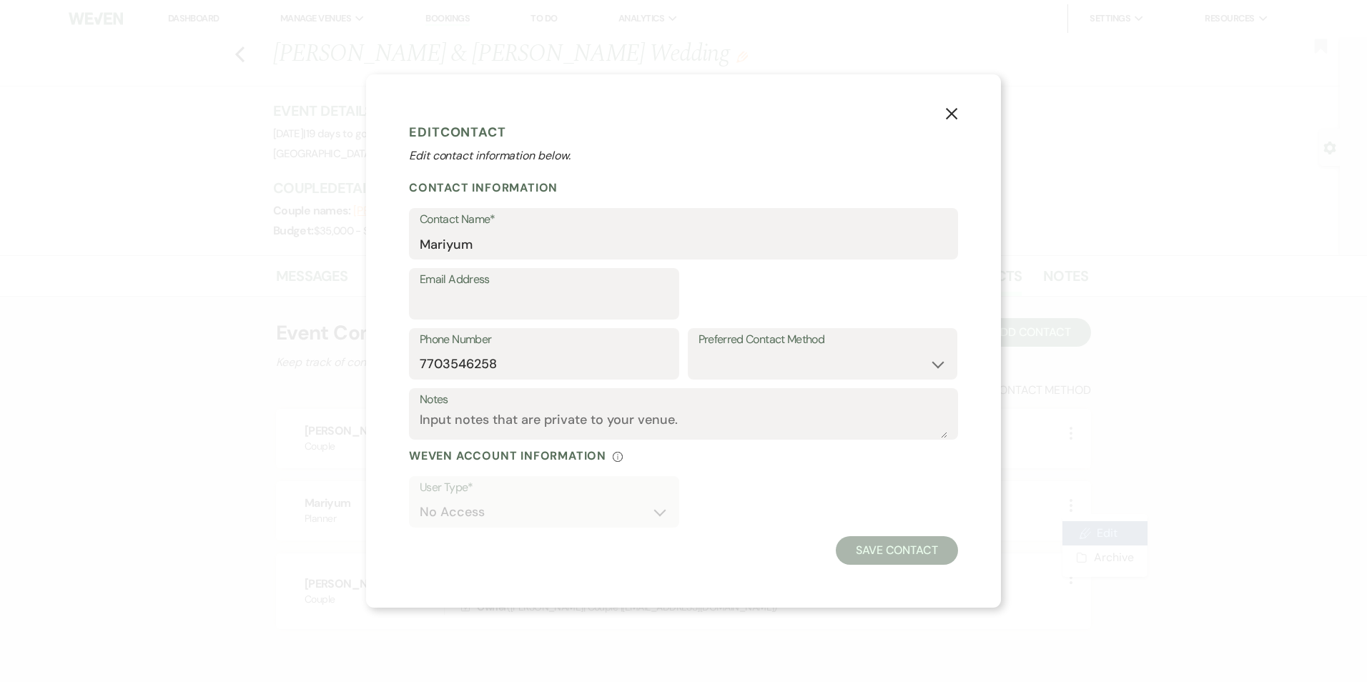
select select "2"
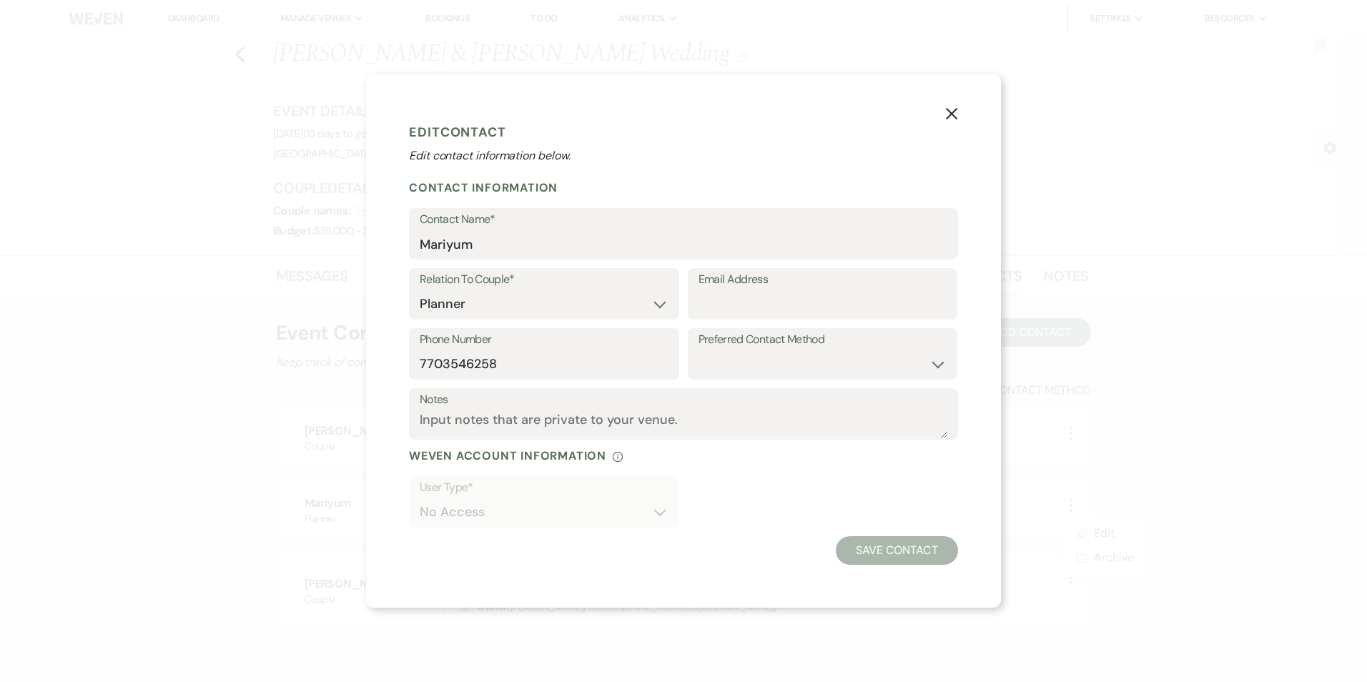
click at [699, 503] on div "User Type* No Access" at bounding box center [683, 506] width 549 height 60
click at [689, 507] on div "User Type* No Access" at bounding box center [683, 506] width 549 height 60
click at [610, 455] on div "Weven Account Information Info" at bounding box center [683, 455] width 549 height 15
click at [944, 108] on button "X" at bounding box center [951, 112] width 21 height 25
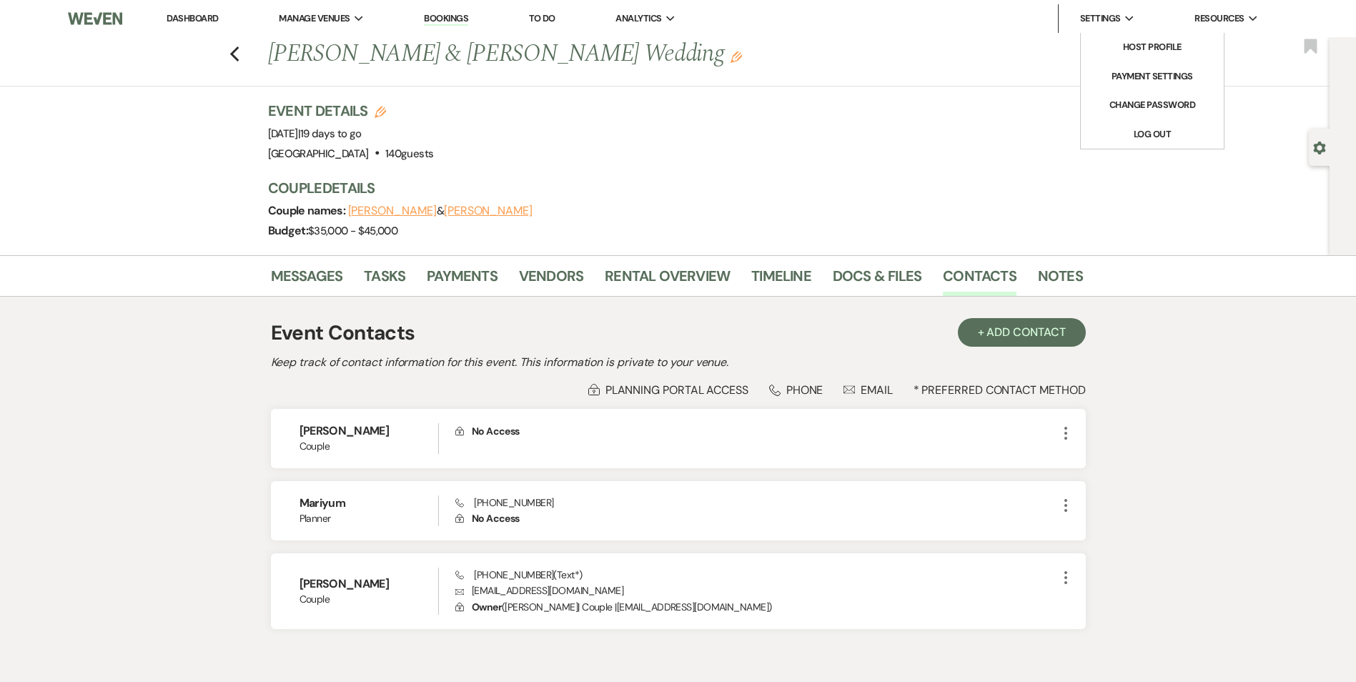
click at [1114, 12] on span "Settings" at bounding box center [1100, 18] width 41 height 14
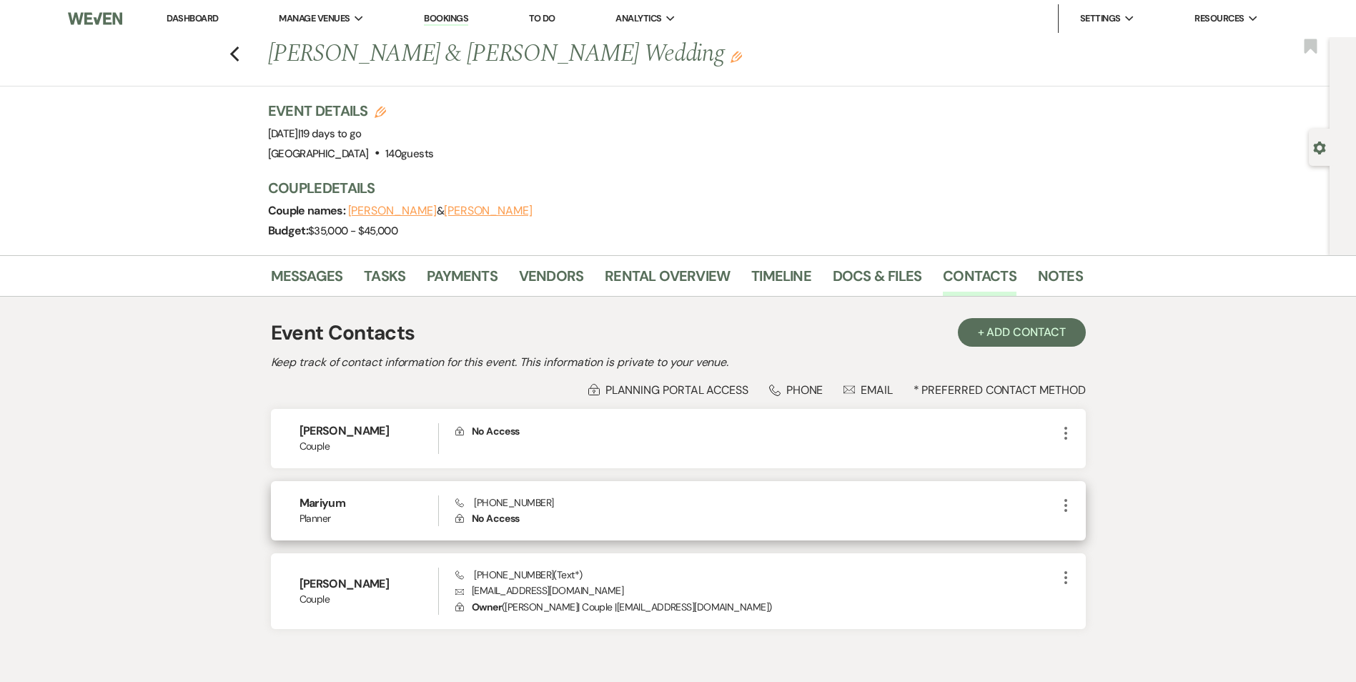
click at [1067, 505] on icon "More" at bounding box center [1065, 505] width 17 height 17
